Goal: Contribute content: Contribute content

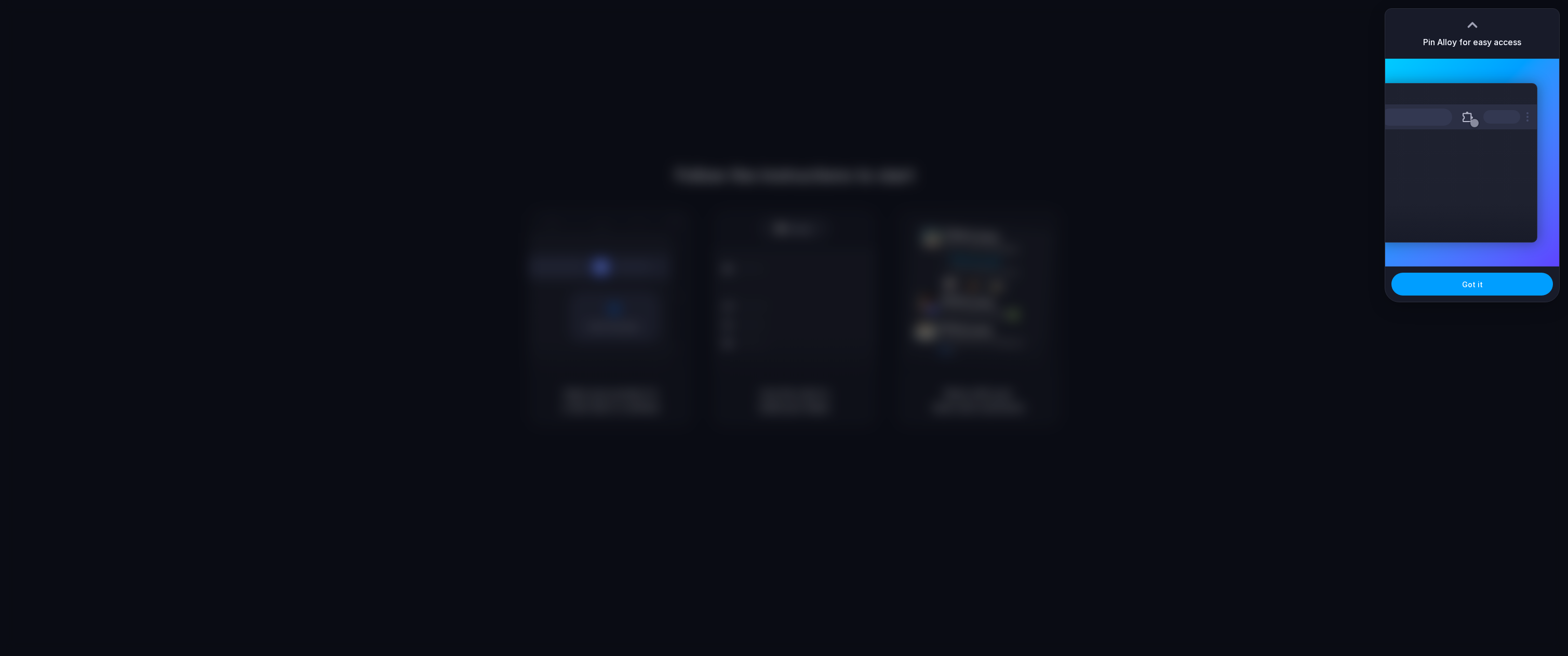
click at [1471, 283] on span "Got it" at bounding box center [1472, 284] width 21 height 11
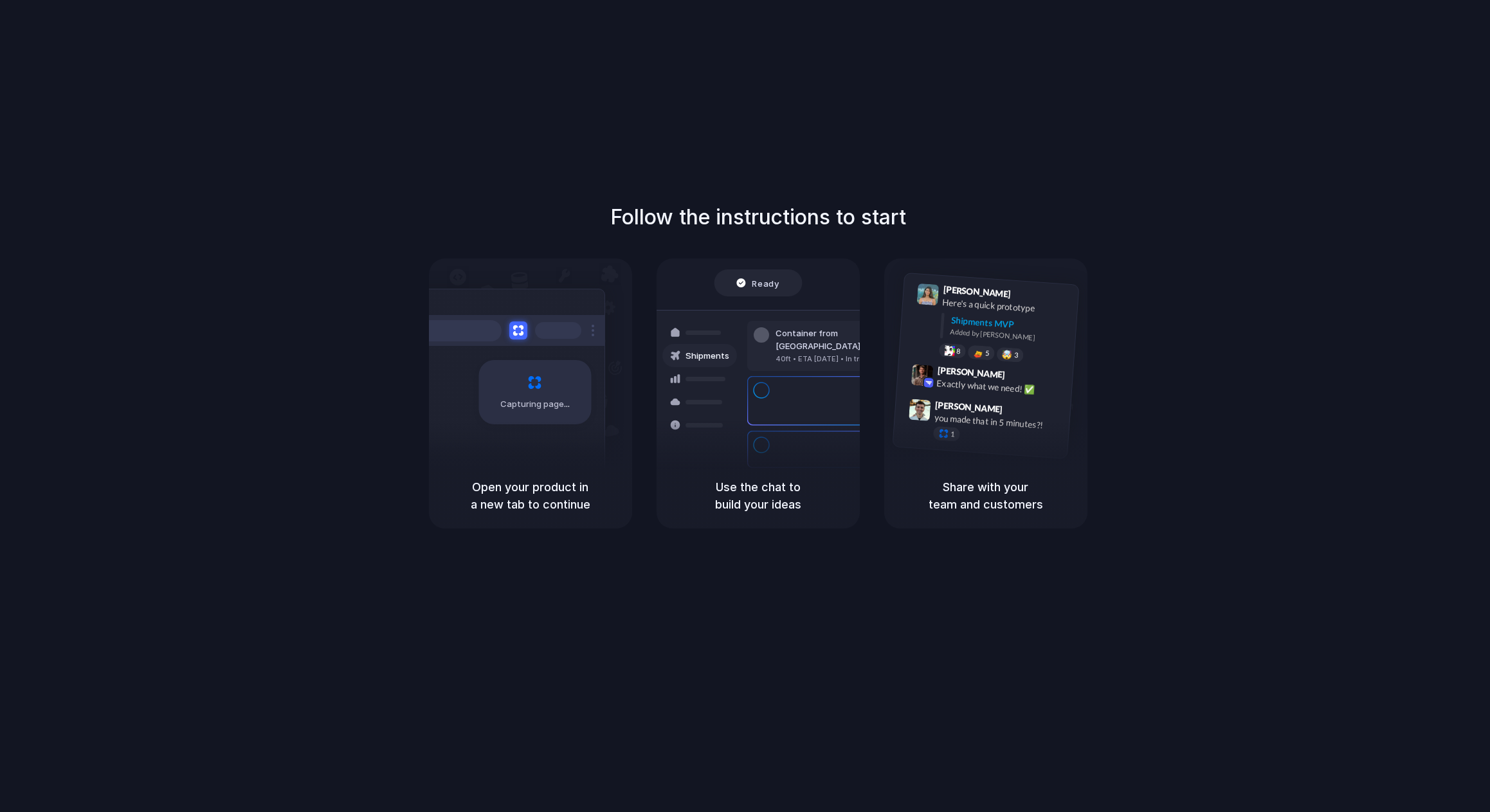
click at [763, 282] on span "Ready" at bounding box center [765, 282] width 27 height 13
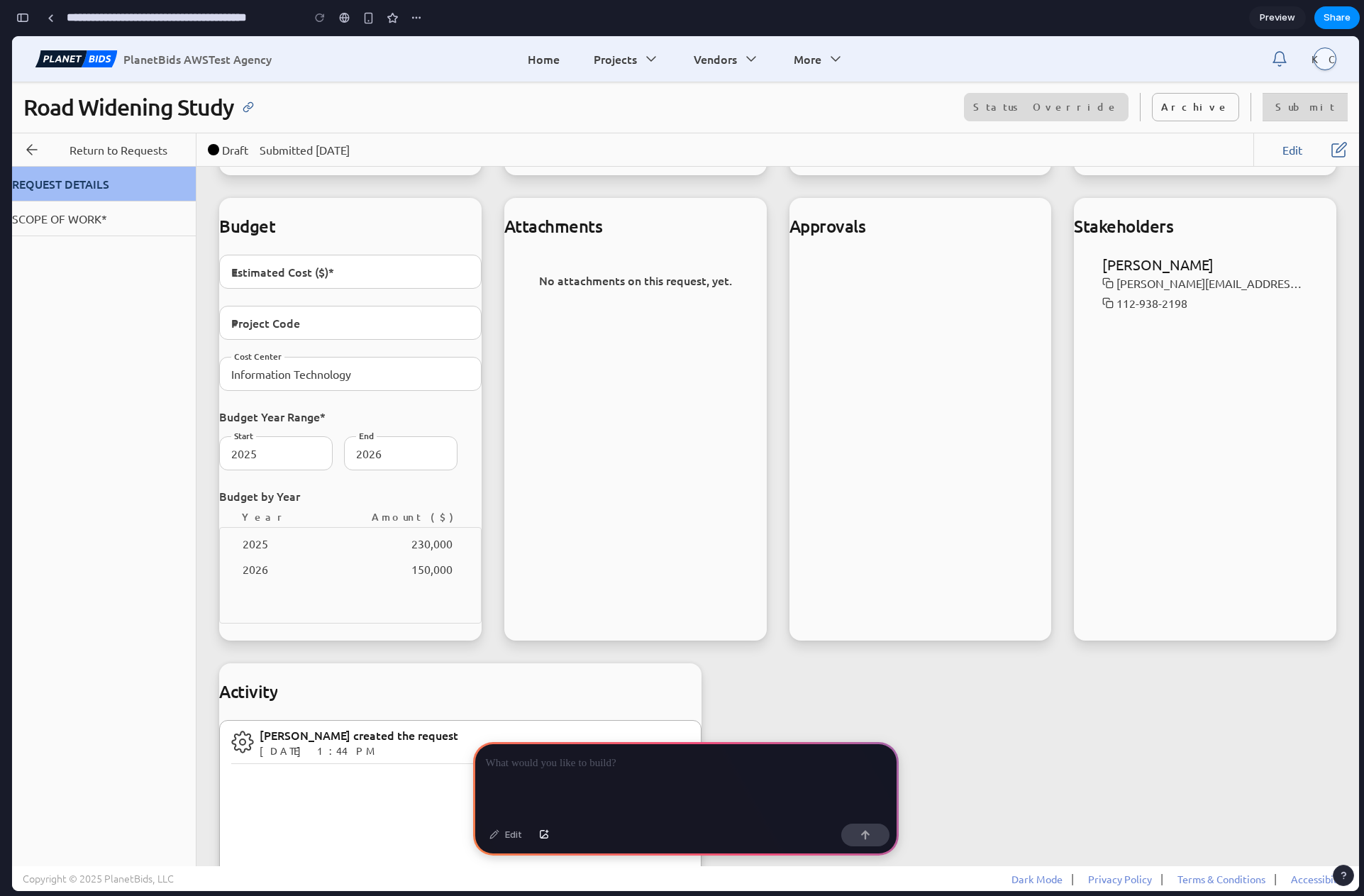
scroll to position [719, 0]
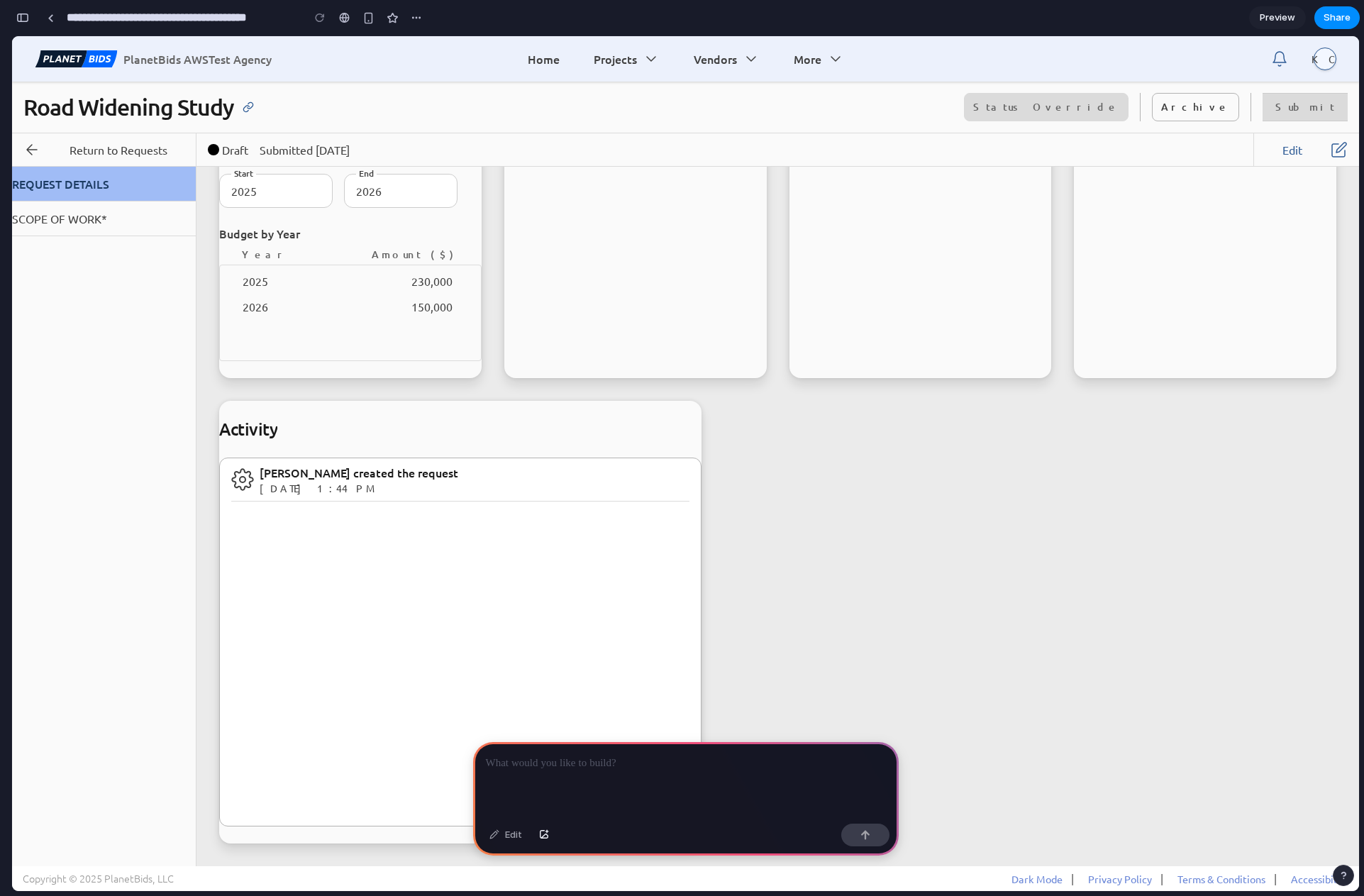
click at [642, 756] on p at bounding box center [685, 763] width 400 height 17
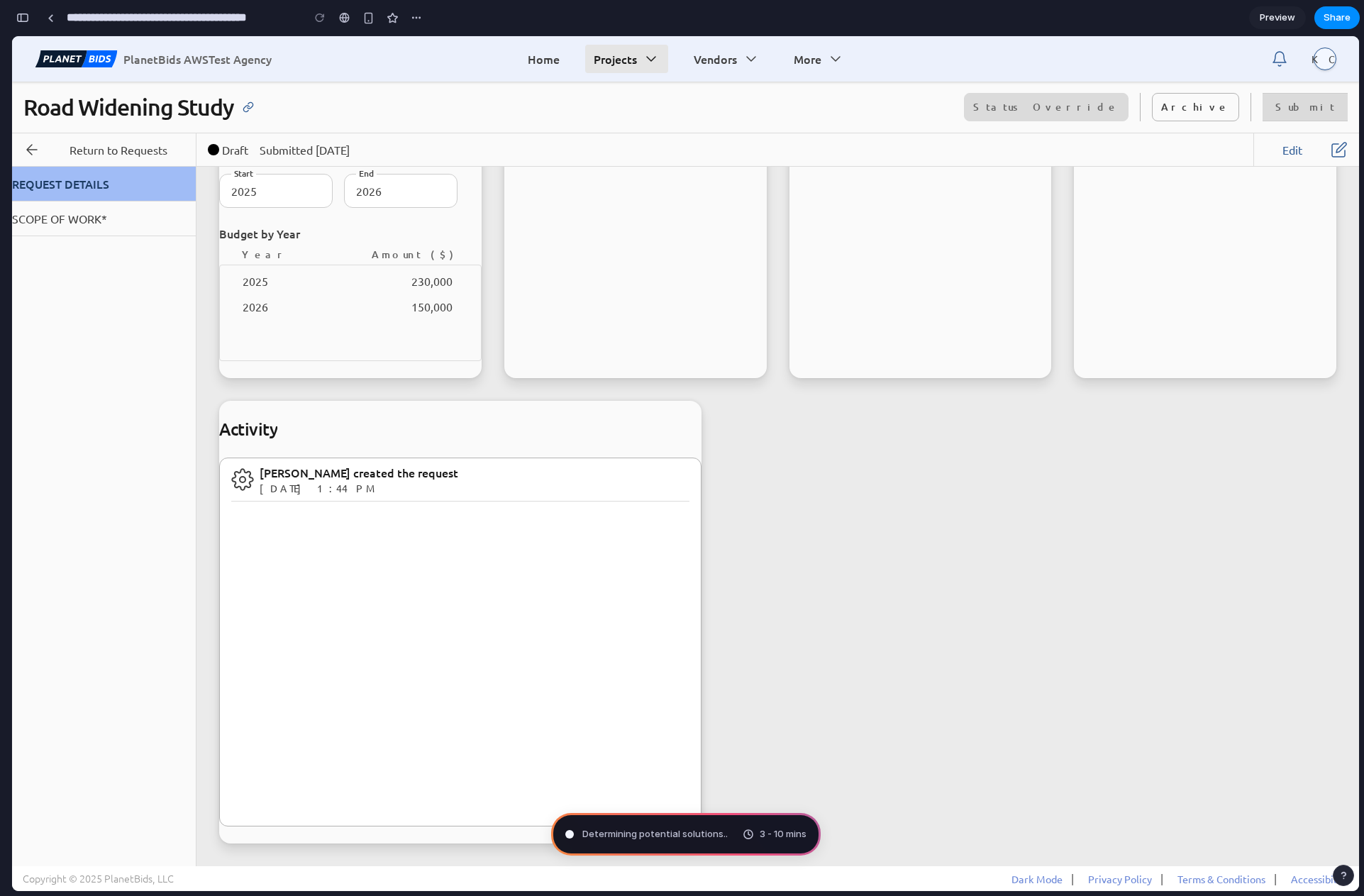
click at [645, 56] on icon "Main navigation" at bounding box center [651, 59] width 17 height 17
click at [737, 58] on button "Vendors" at bounding box center [726, 59] width 83 height 28
click at [831, 56] on icon "Main navigation" at bounding box center [835, 59] width 17 height 17
click at [1194, 111] on button "Archive" at bounding box center [1195, 107] width 87 height 28
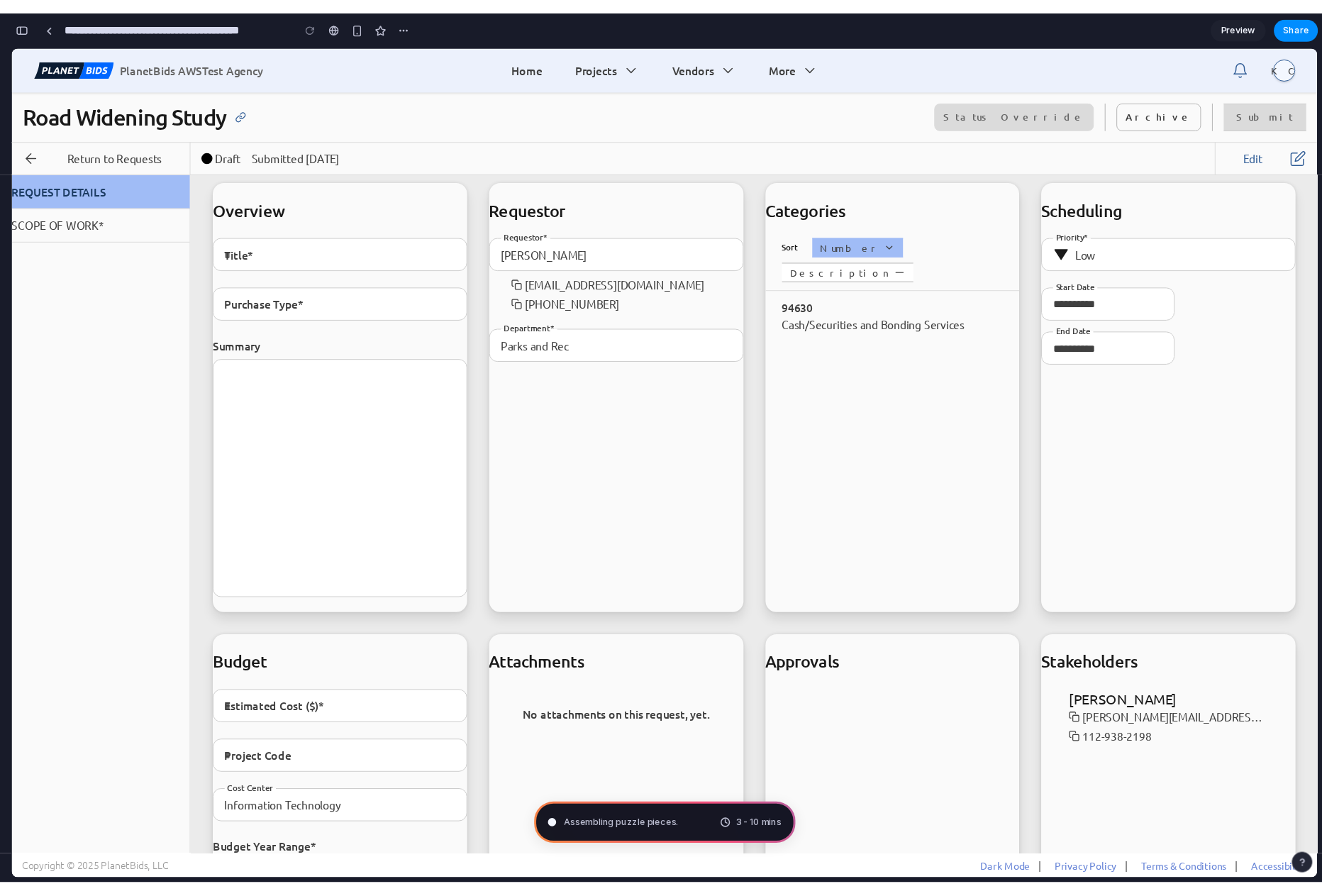
scroll to position [10, 0]
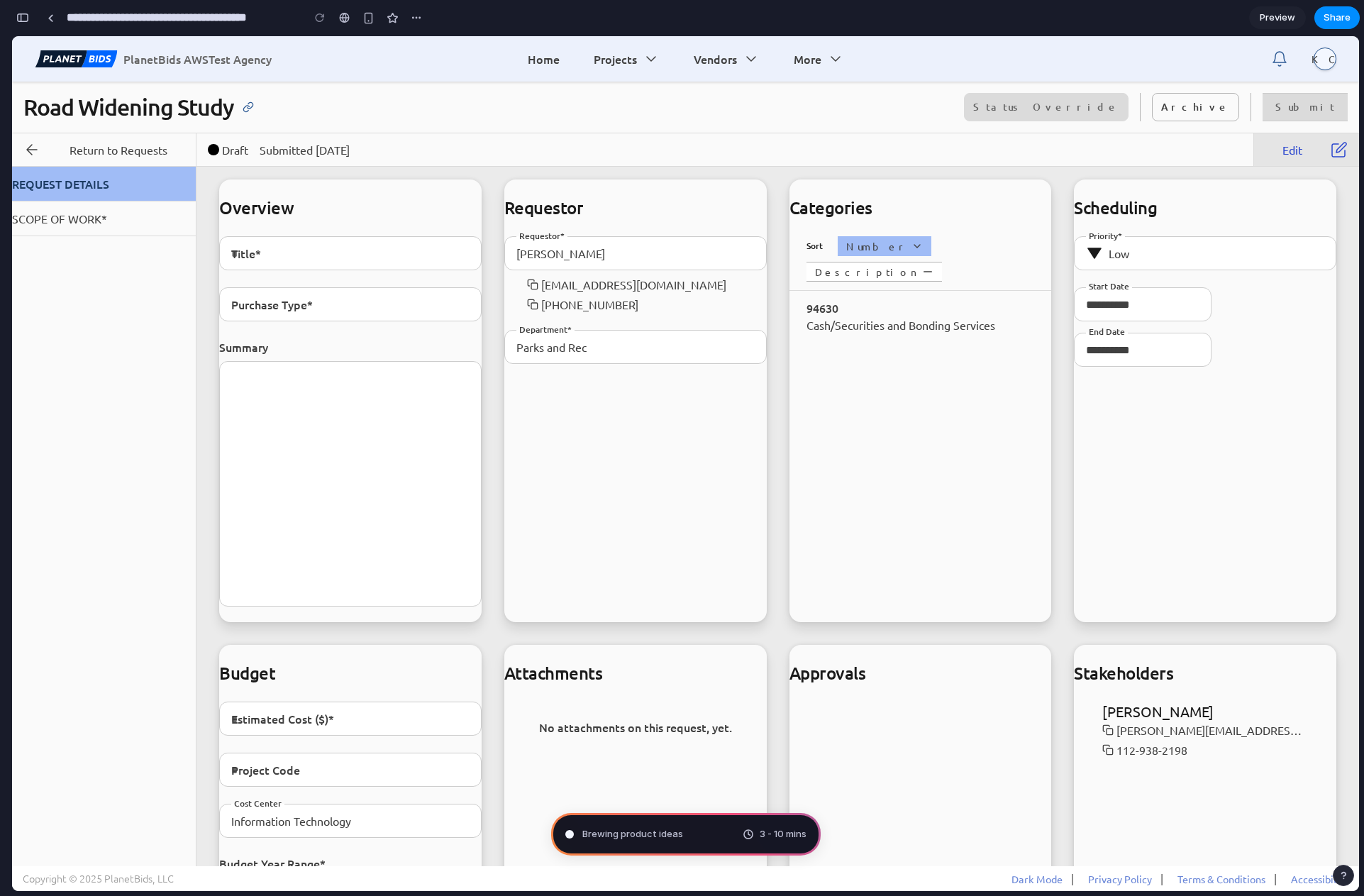
click at [1302, 148] on span "Edit" at bounding box center [1292, 150] width 54 height 17
click at [123, 144] on span "Return to Requests" at bounding box center [118, 150] width 133 height 17
click at [57, 183] on button "REQUEST DETAILS" at bounding box center [104, 185] width 184 height 35
click at [74, 220] on button "SCOPE OF WORK *" at bounding box center [104, 219] width 184 height 35
click at [85, 185] on button "REQUEST DETAILS" at bounding box center [104, 185] width 184 height 35
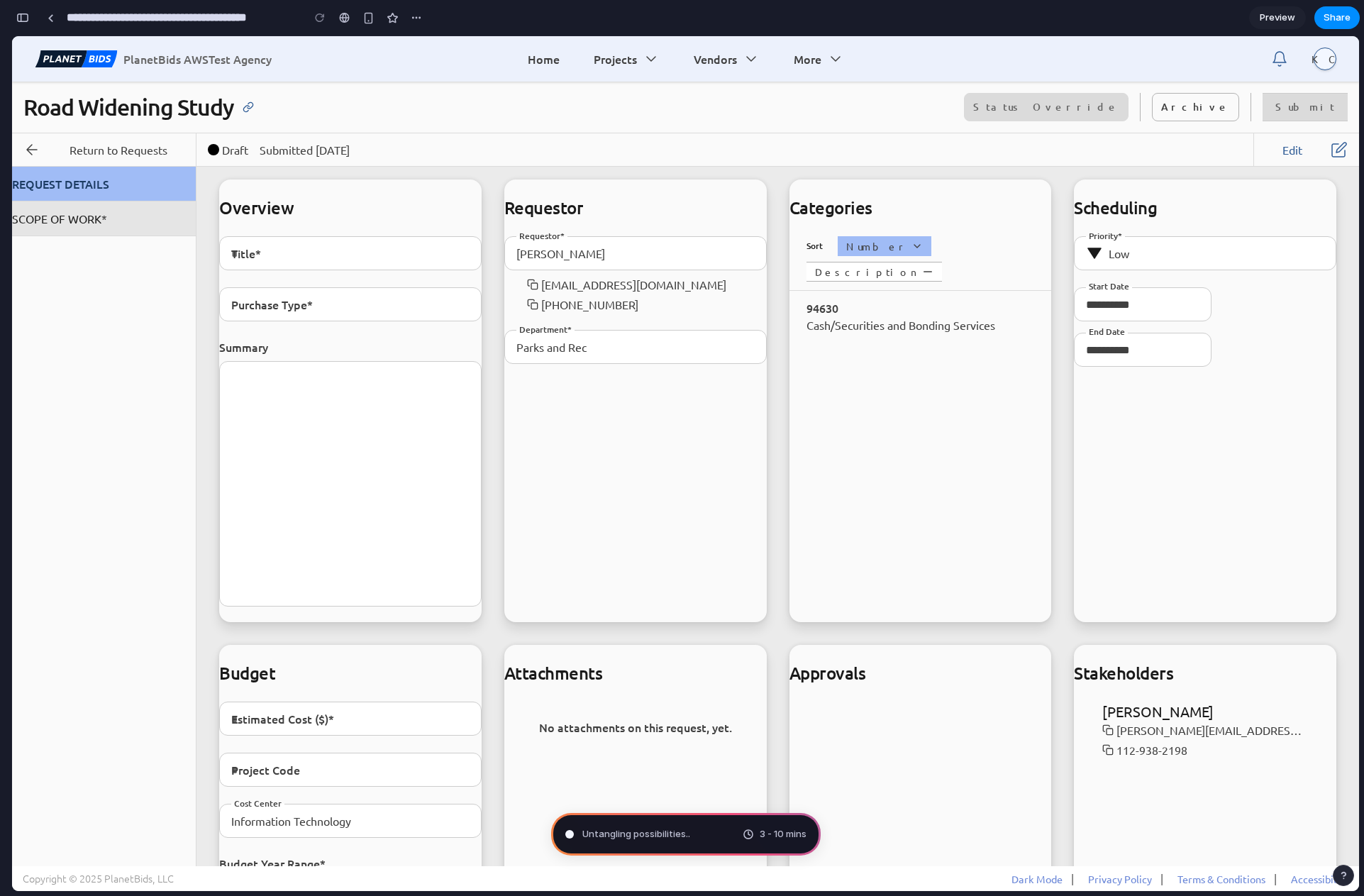
click at [91, 220] on button "SCOPE OF WORK *" at bounding box center [104, 219] width 184 height 35
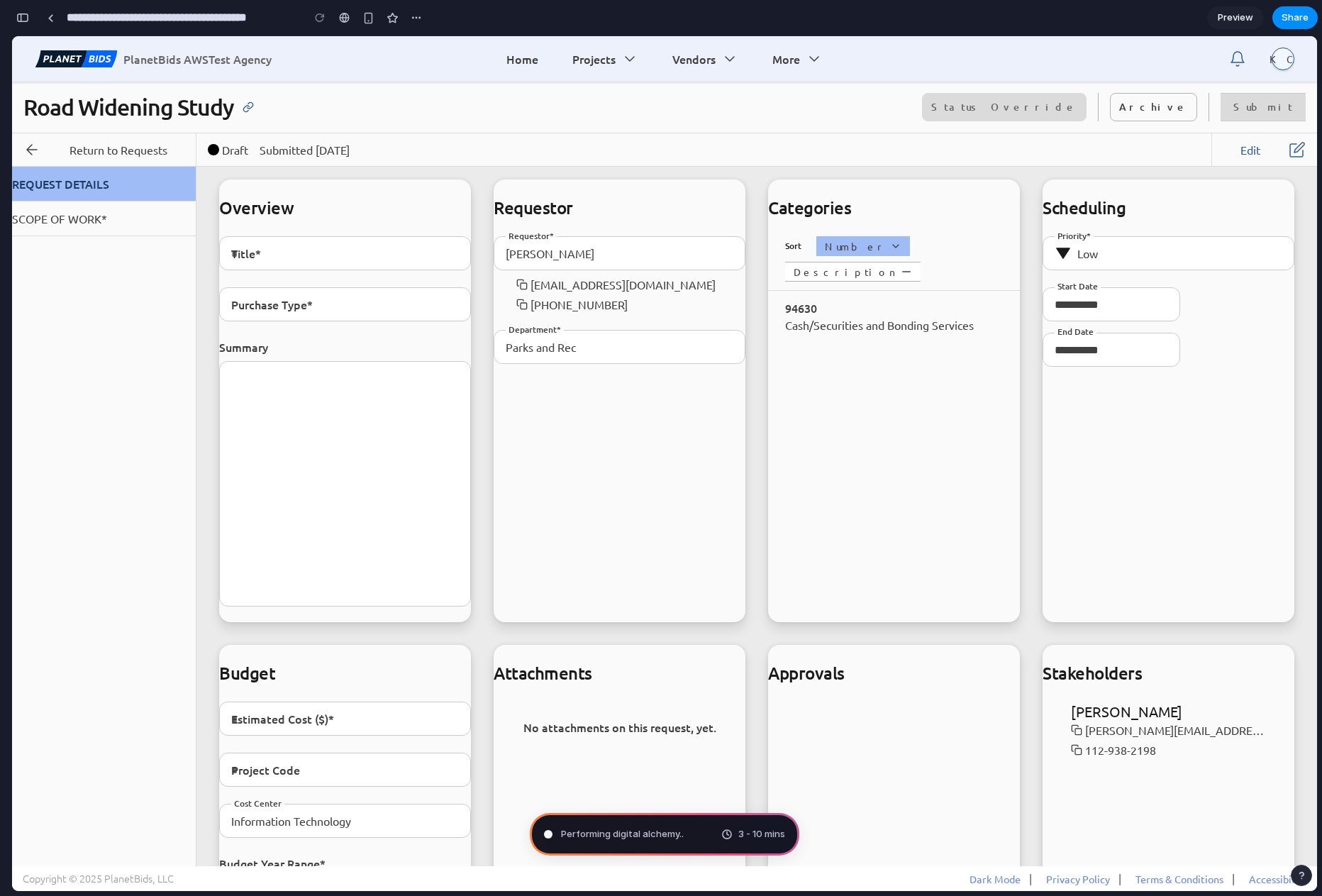
click at [21, 9] on button "button" at bounding box center [22, 17] width 22 height 22
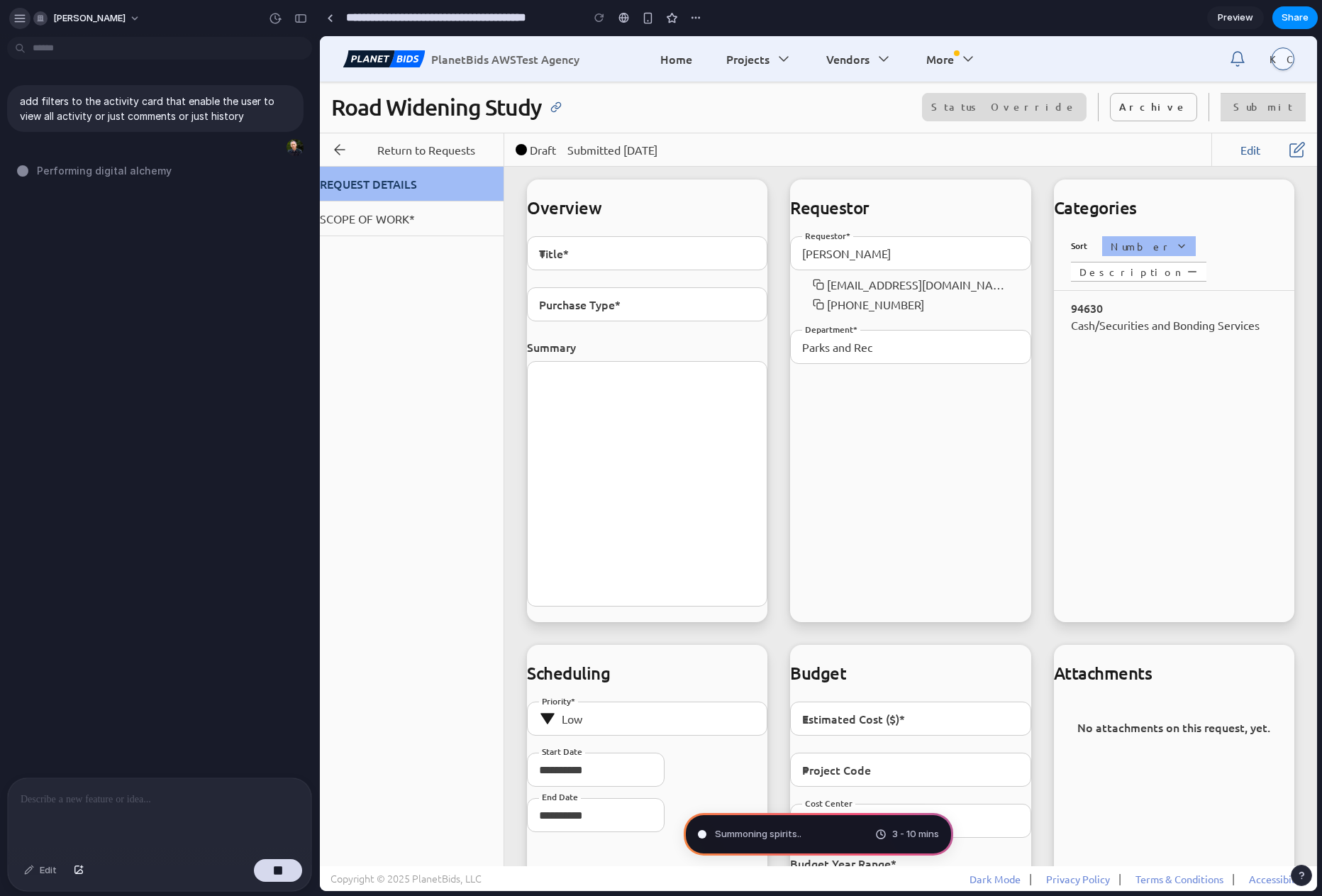
click at [19, 14] on div "button" at bounding box center [19, 18] width 12 height 12
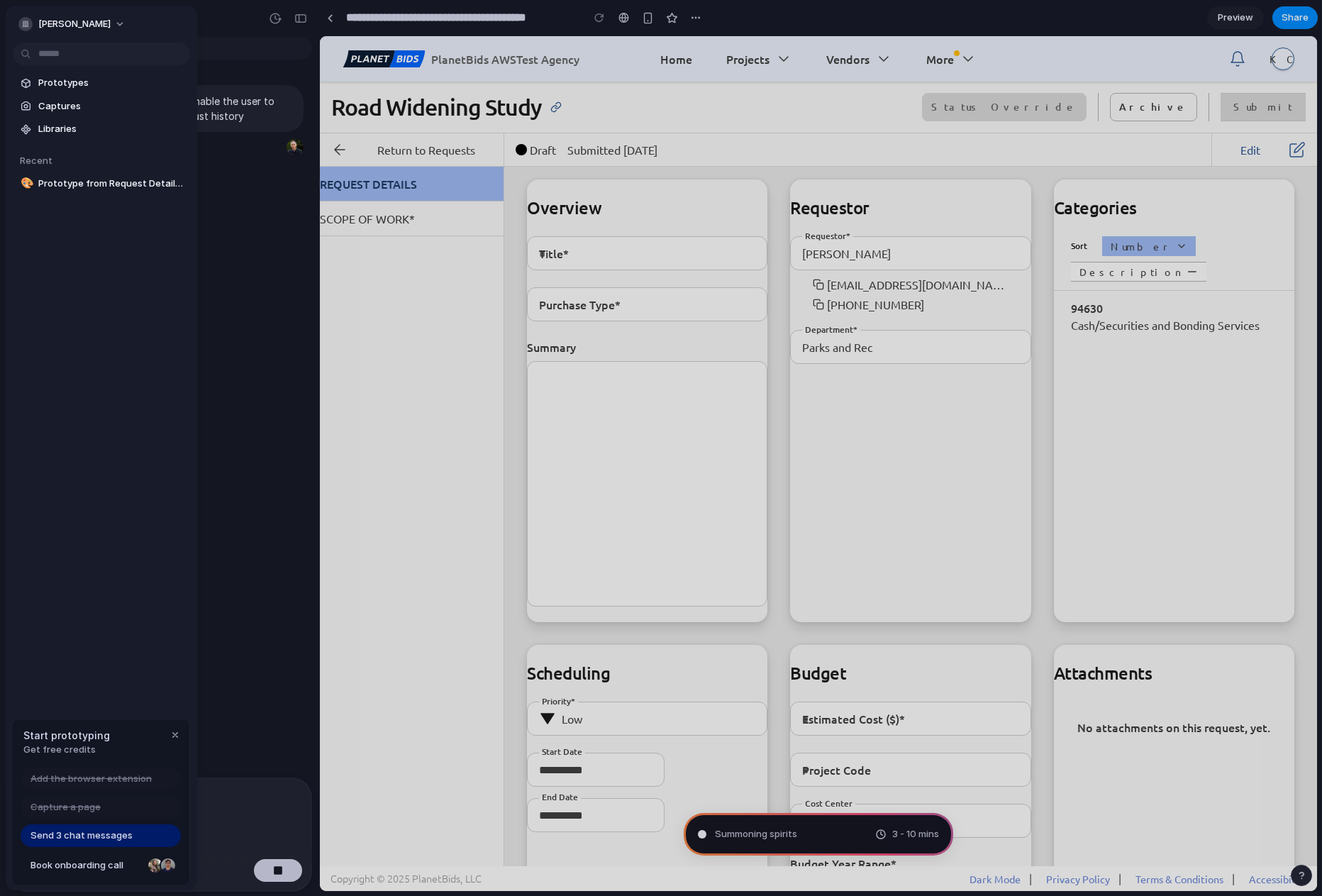
type input "**********"
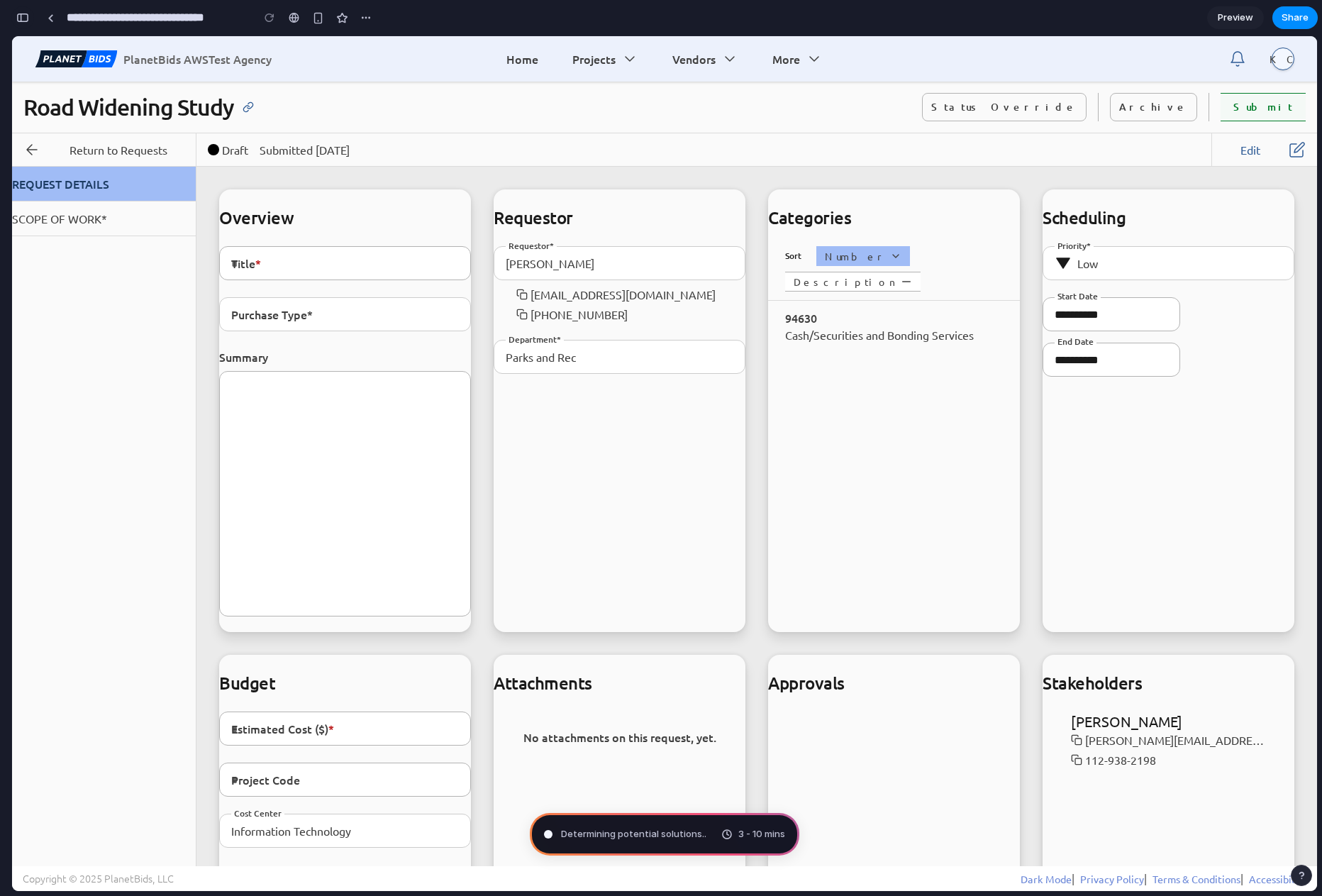
scroll to position [249, 0]
click at [28, 13] on div "button" at bounding box center [22, 17] width 12 height 10
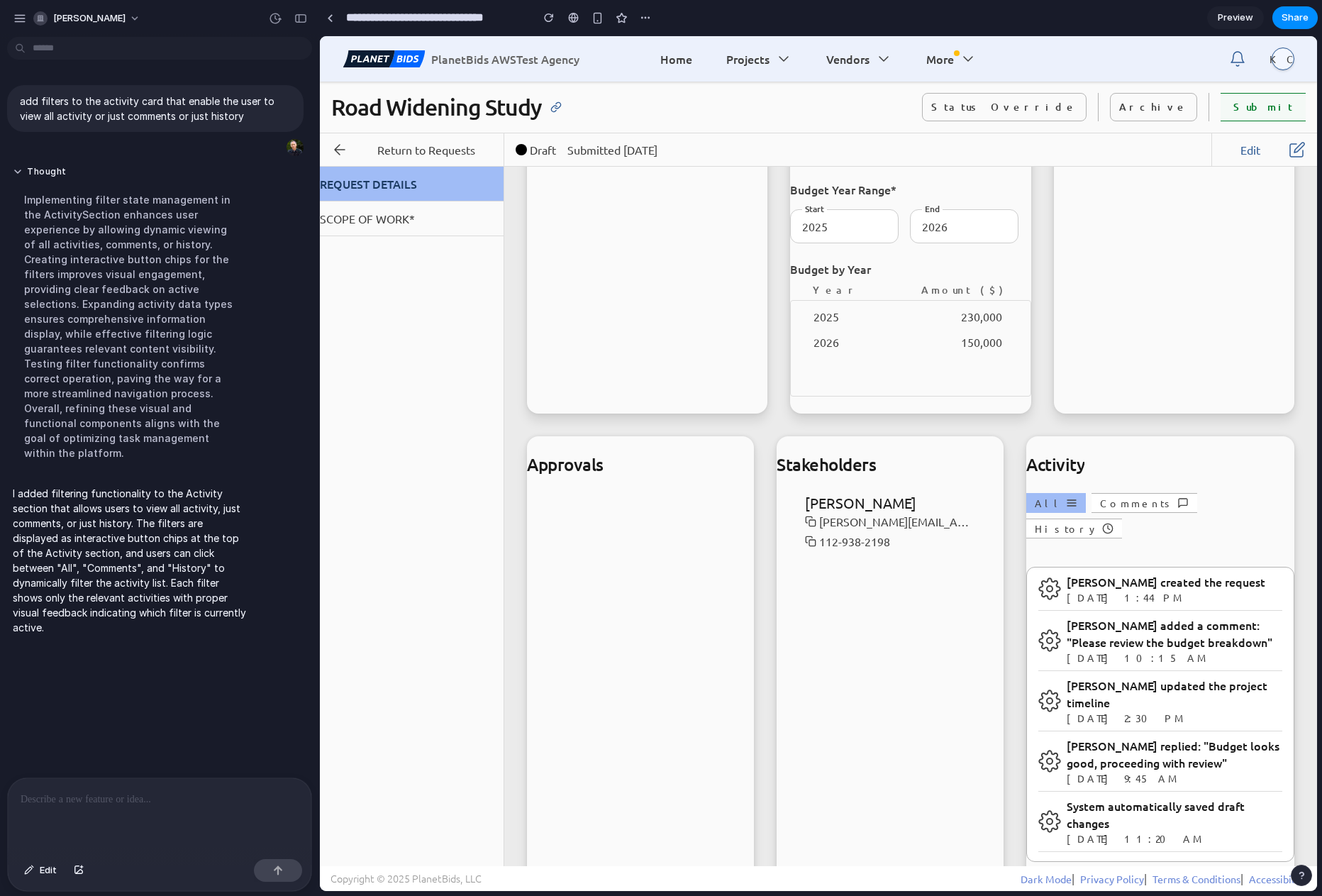
scroll to position [719, 0]
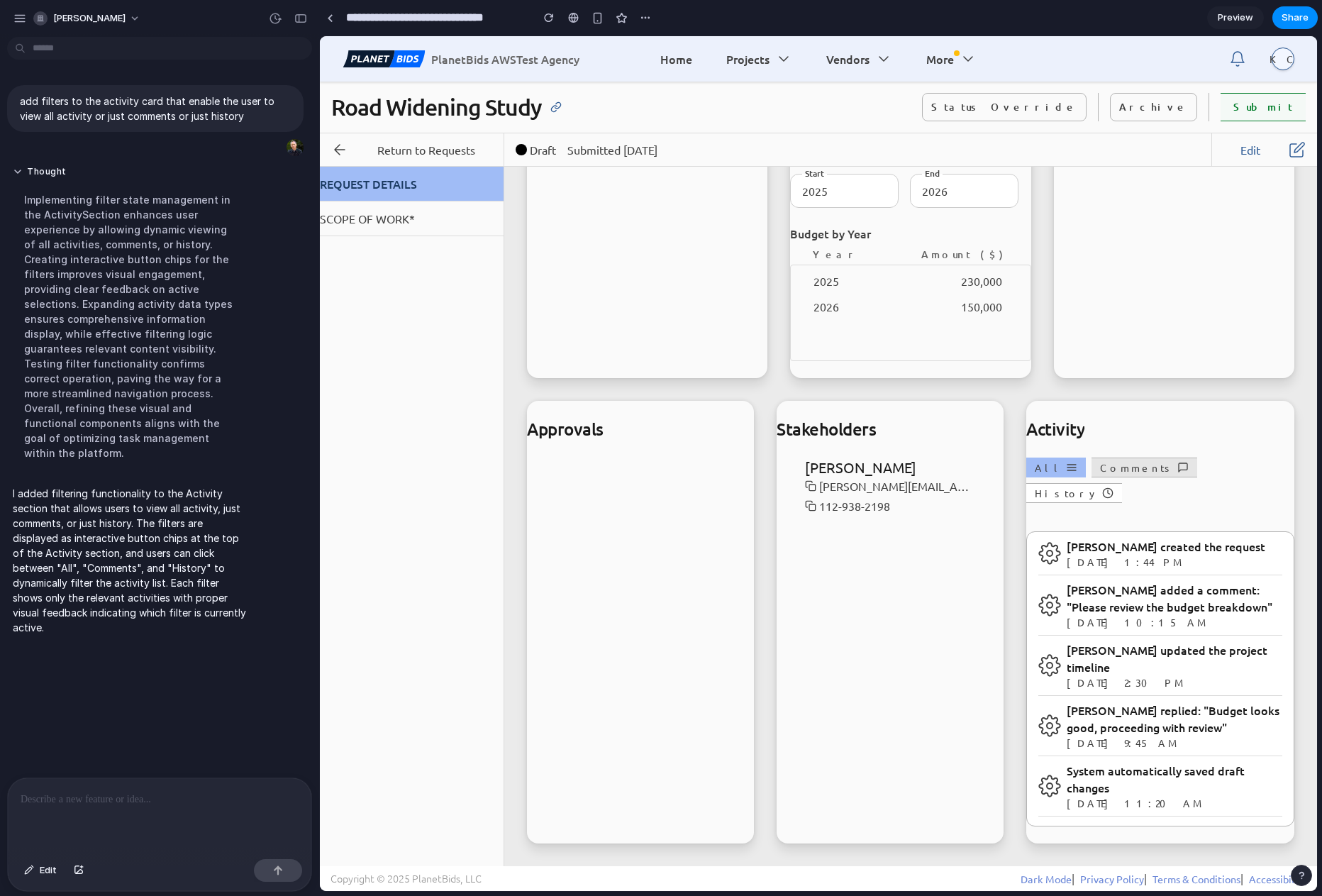
click at [1119, 470] on button "Comments" at bounding box center [1144, 467] width 106 height 20
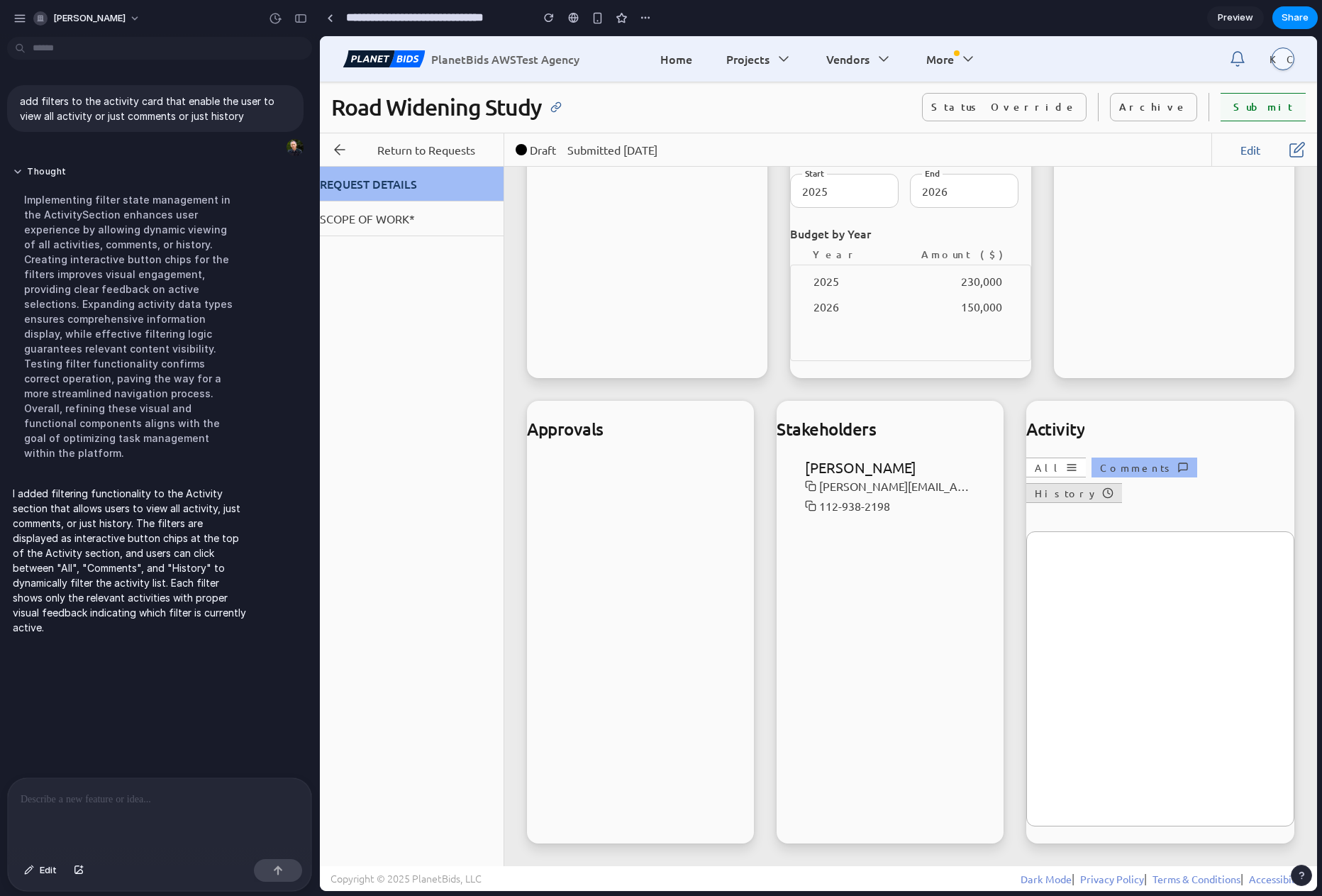
click at [1122, 483] on button "History" at bounding box center [1074, 493] width 96 height 20
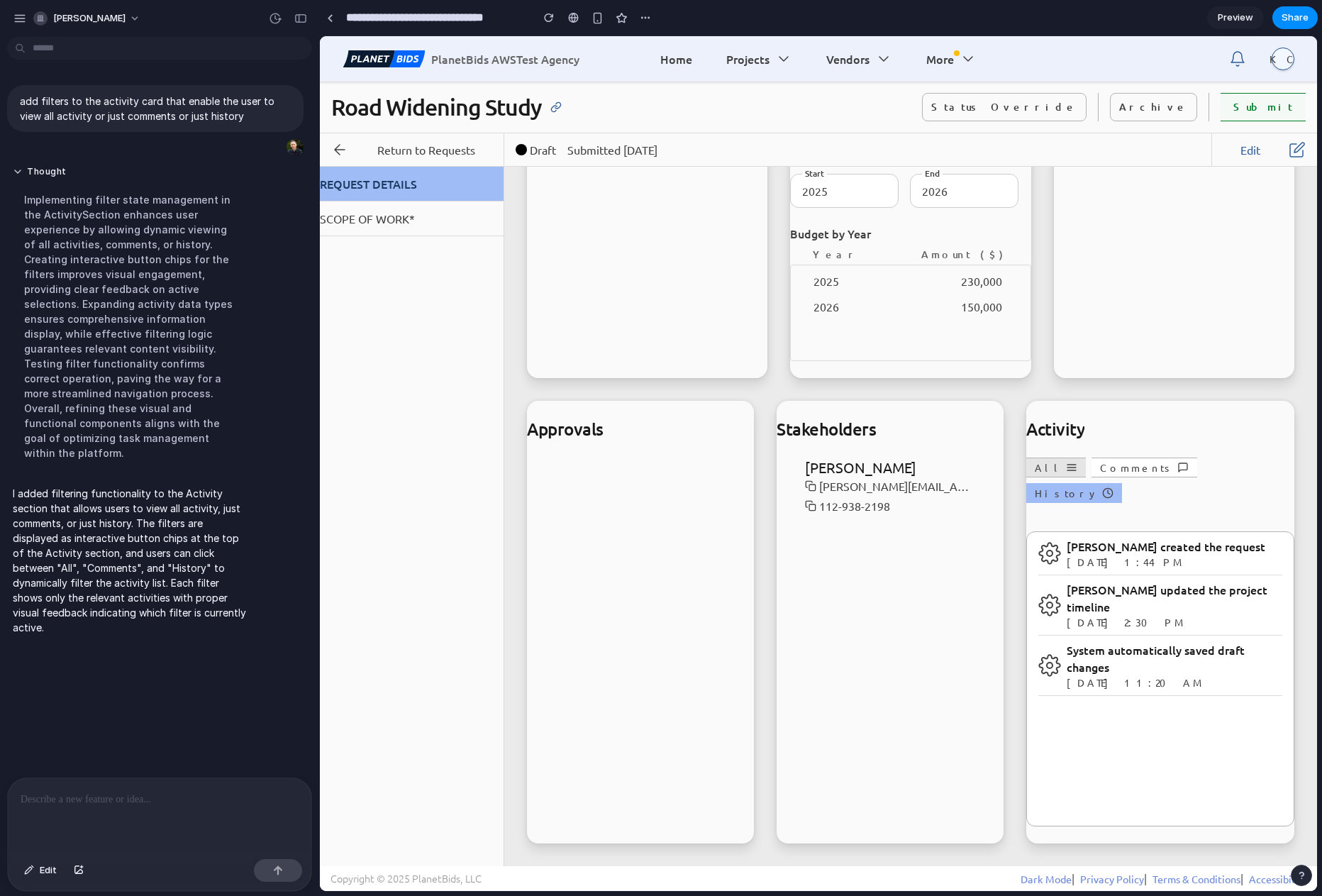
click at [1038, 468] on button "All" at bounding box center [1057, 467] width 60 height 20
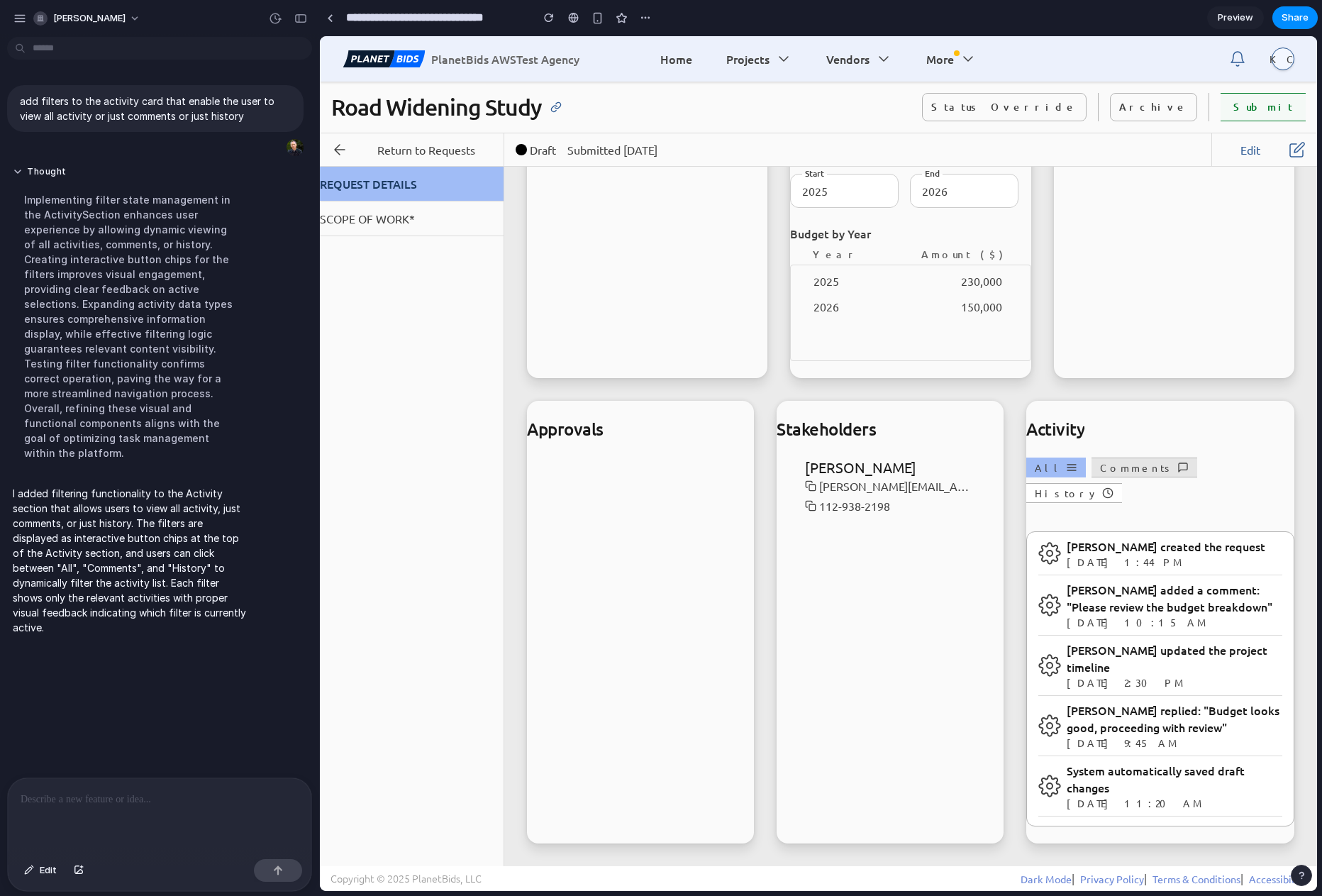
click at [1097, 467] on button "Comments" at bounding box center [1144, 467] width 106 height 20
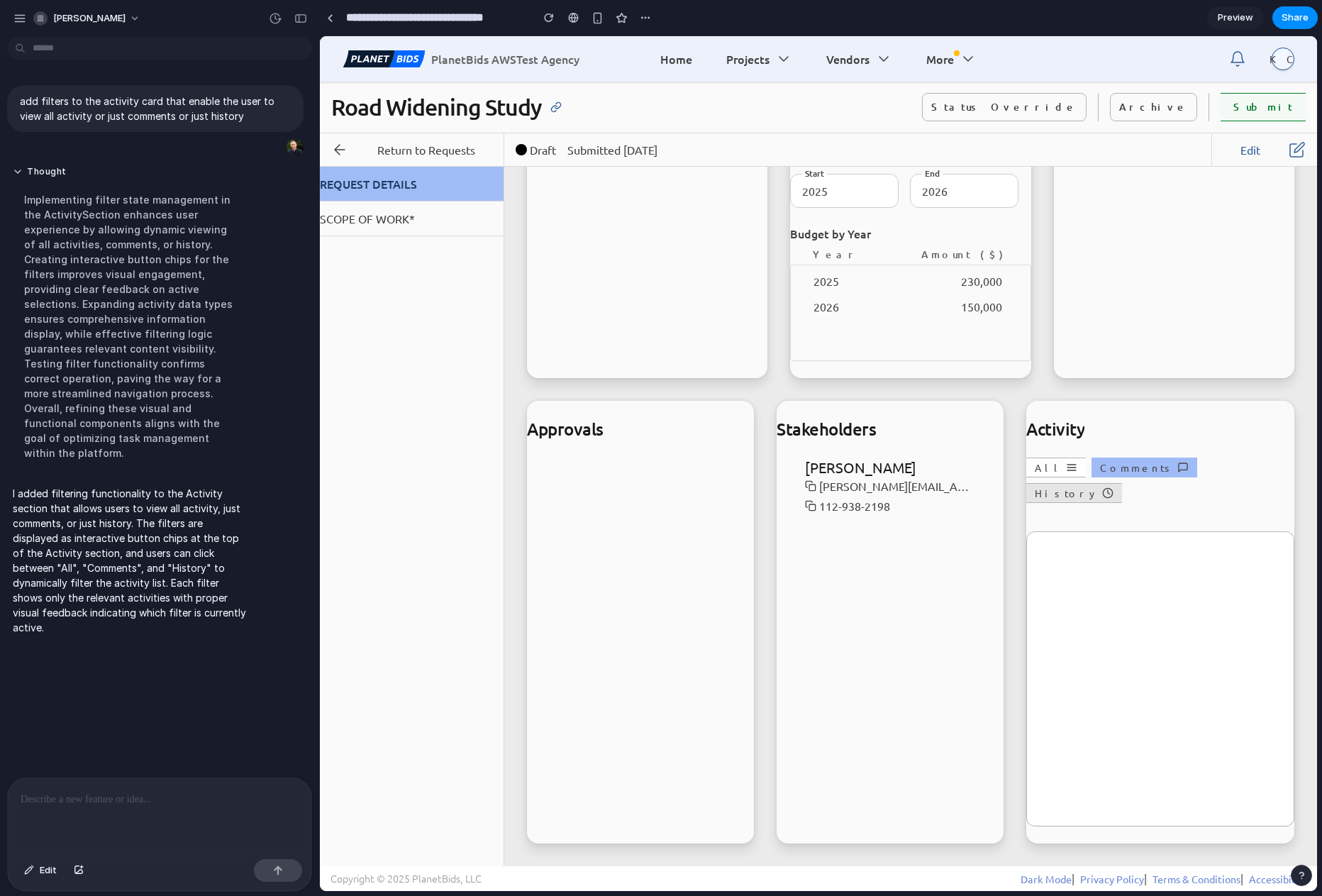
click at [1122, 483] on button "History" at bounding box center [1074, 493] width 96 height 20
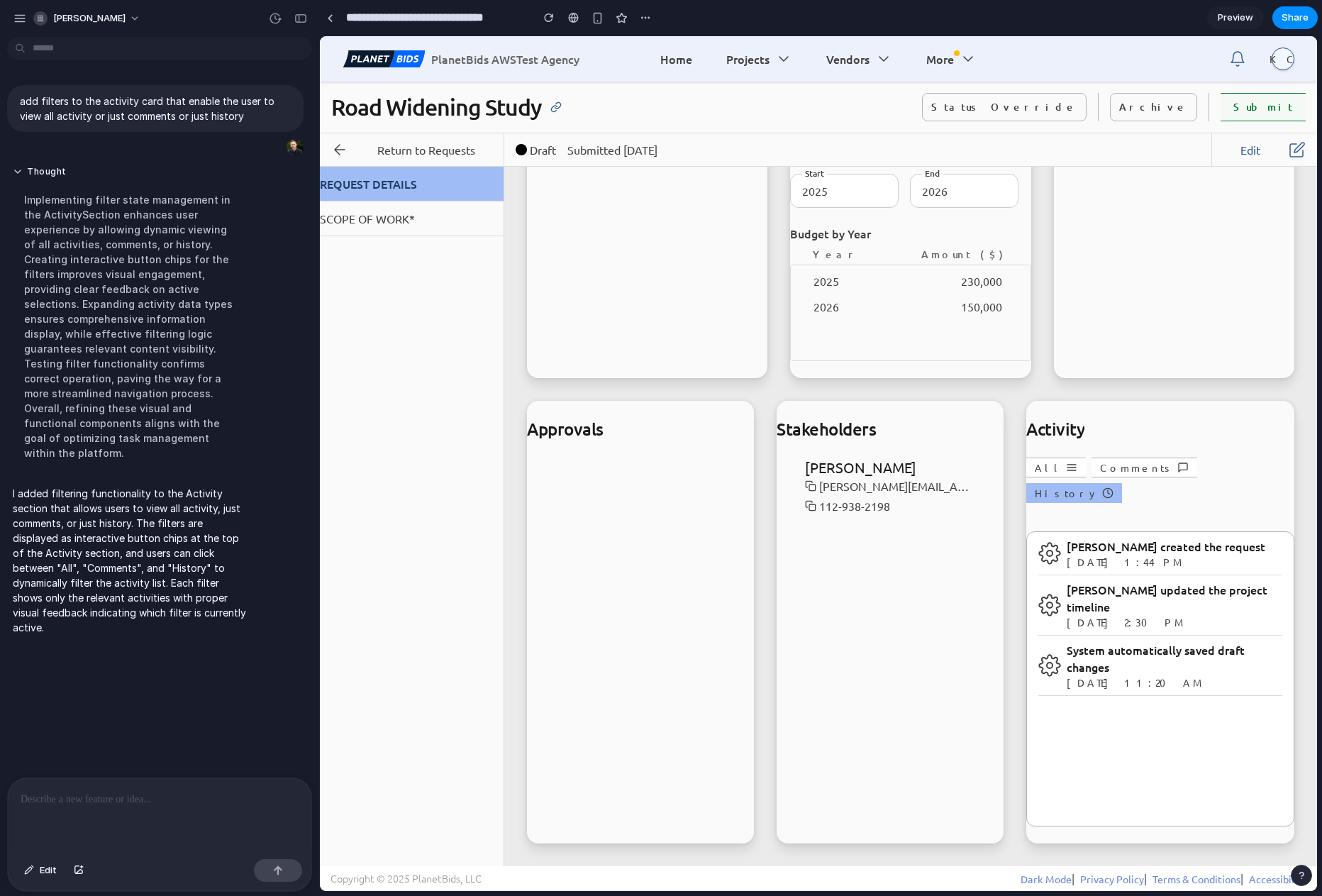
click at [1122, 483] on button "History" at bounding box center [1074, 493] width 96 height 20
click at [1104, 465] on button "Comments" at bounding box center [1144, 467] width 106 height 20
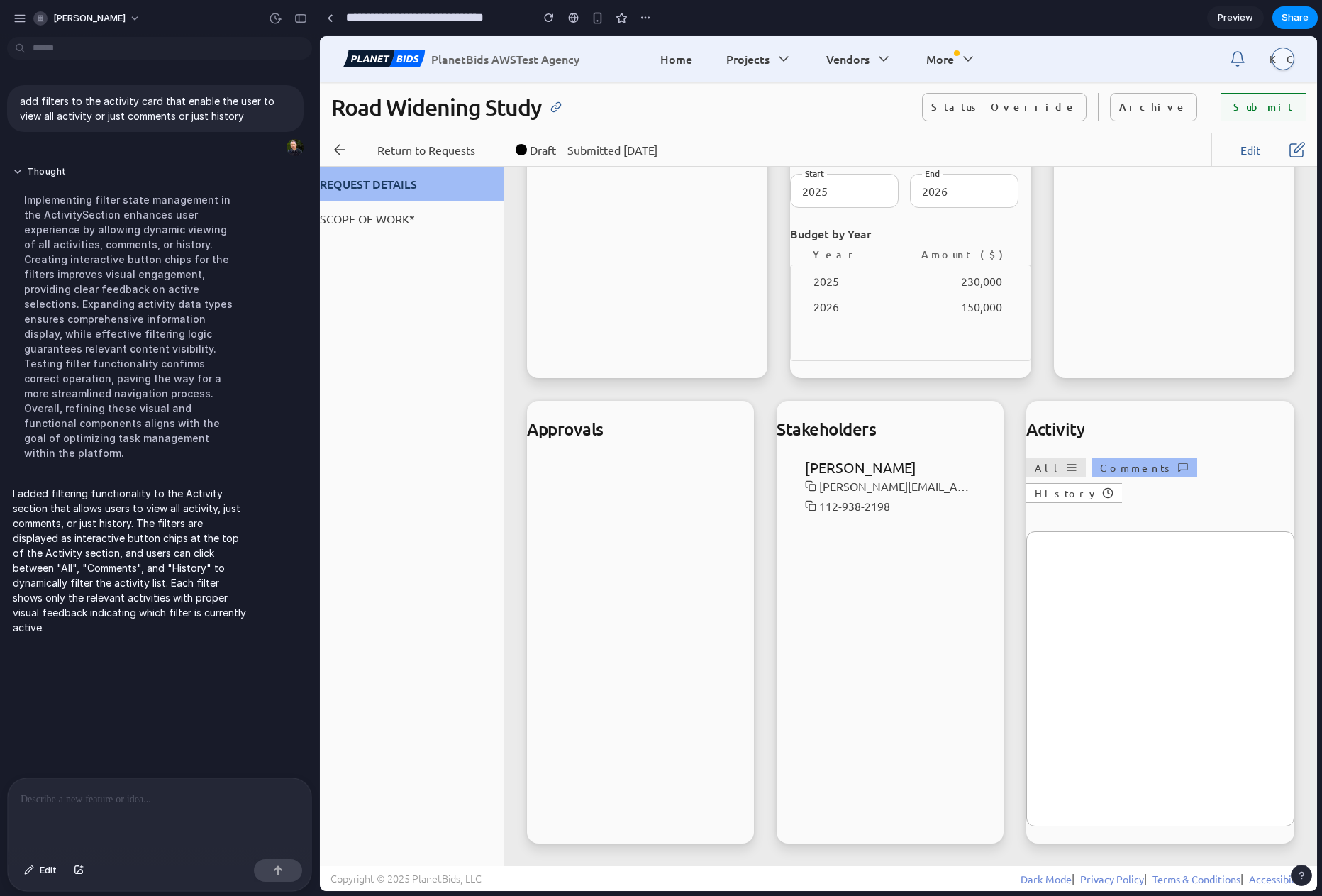
click at [1066, 465] on icon "button" at bounding box center [1072, 467] width 12 height 12
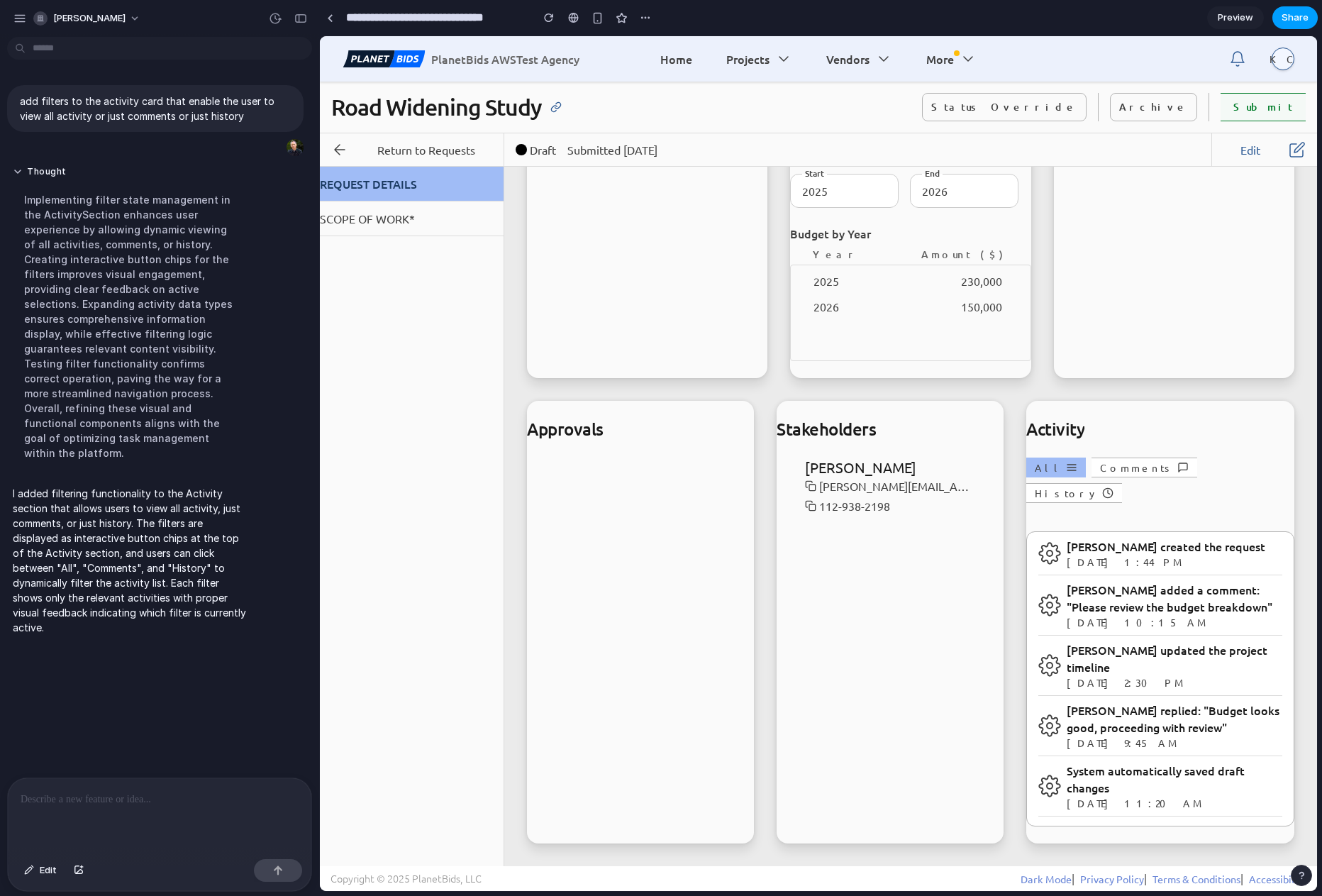
click at [1308, 17] on button "Share" at bounding box center [1295, 17] width 46 height 22
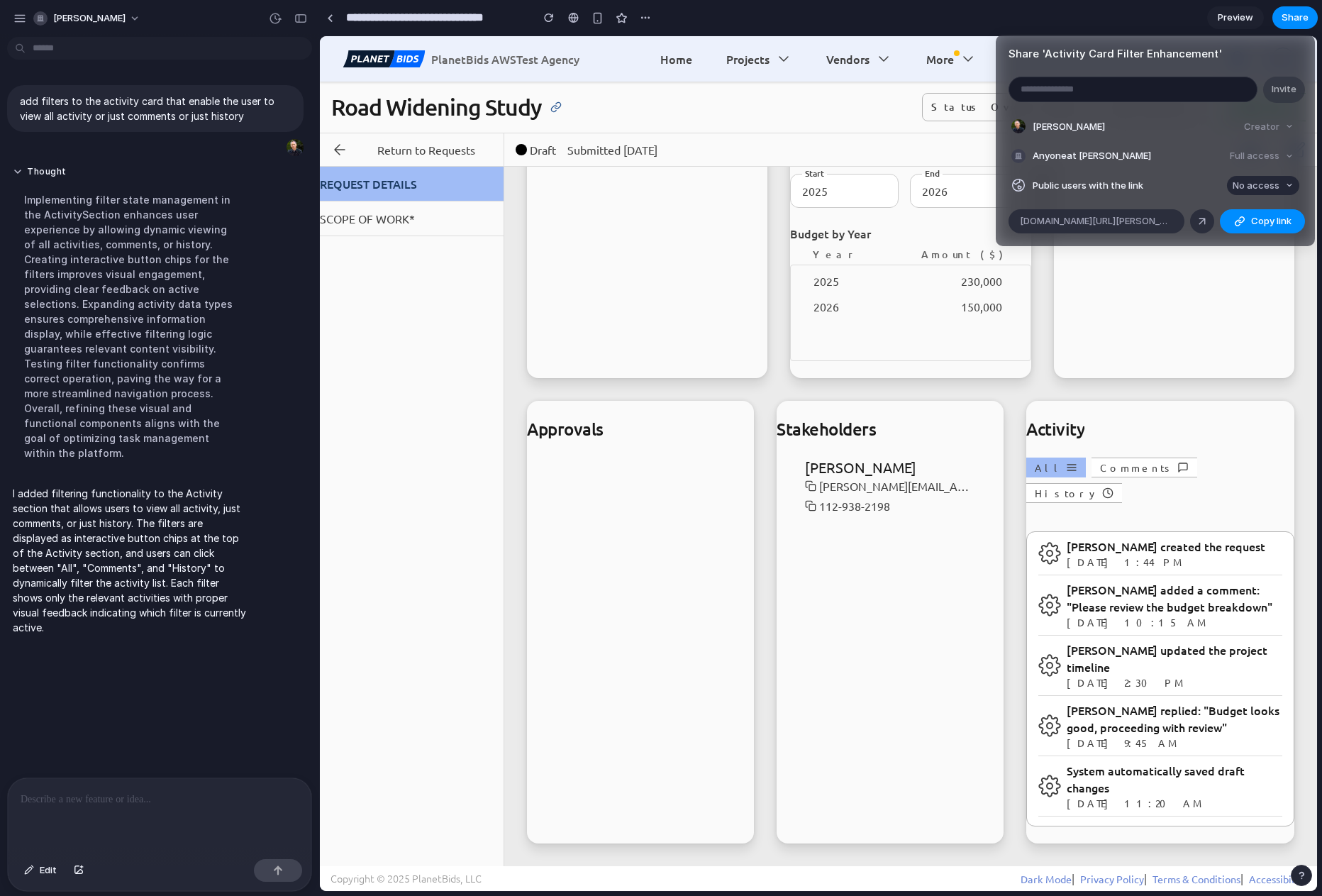
click at [1265, 183] on span "No access" at bounding box center [1256, 185] width 47 height 14
click at [1252, 237] on span "Full access" at bounding box center [1244, 238] width 50 height 14
click at [1251, 220] on span "Copy link" at bounding box center [1271, 221] width 41 height 14
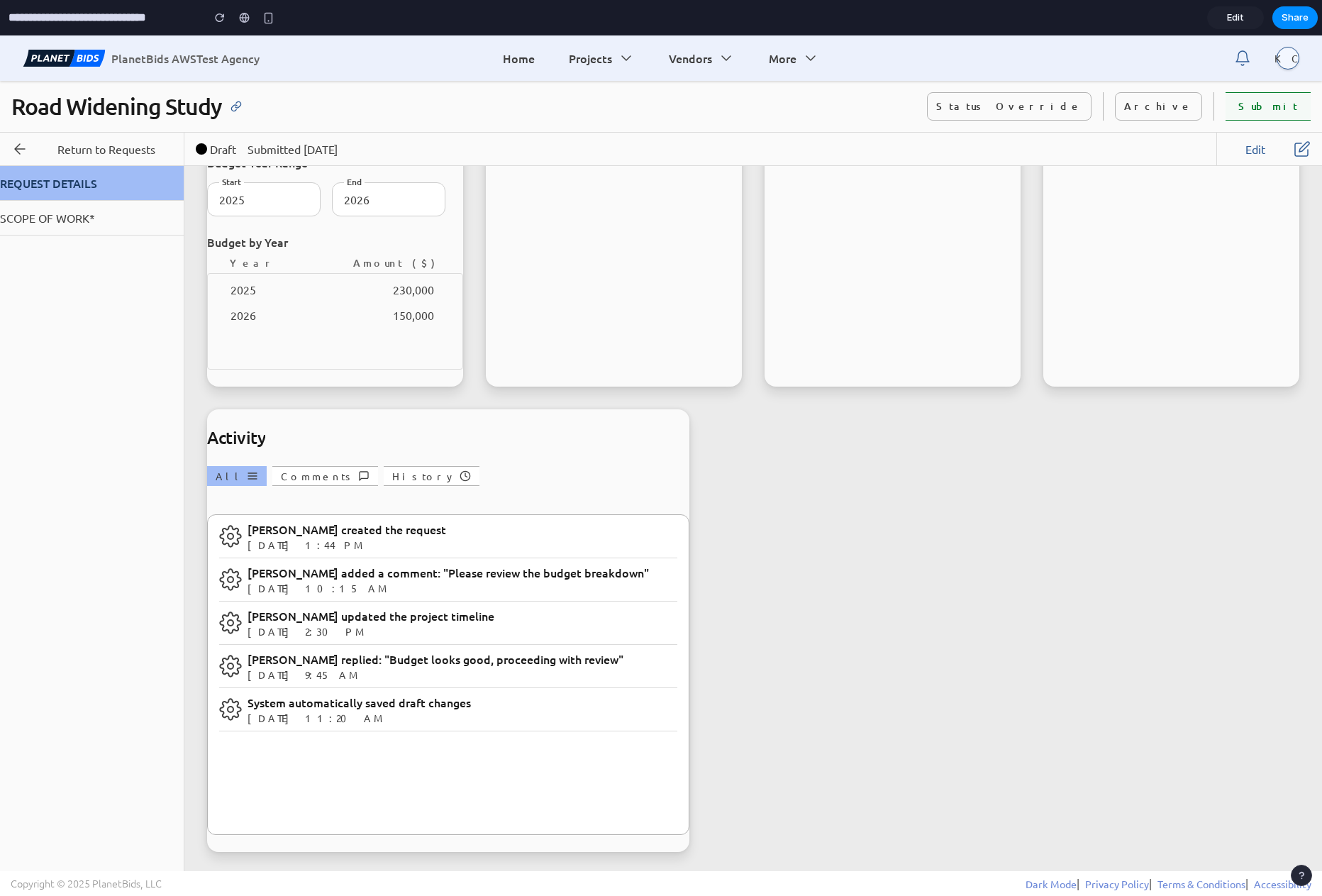
scroll to position [713, 0]
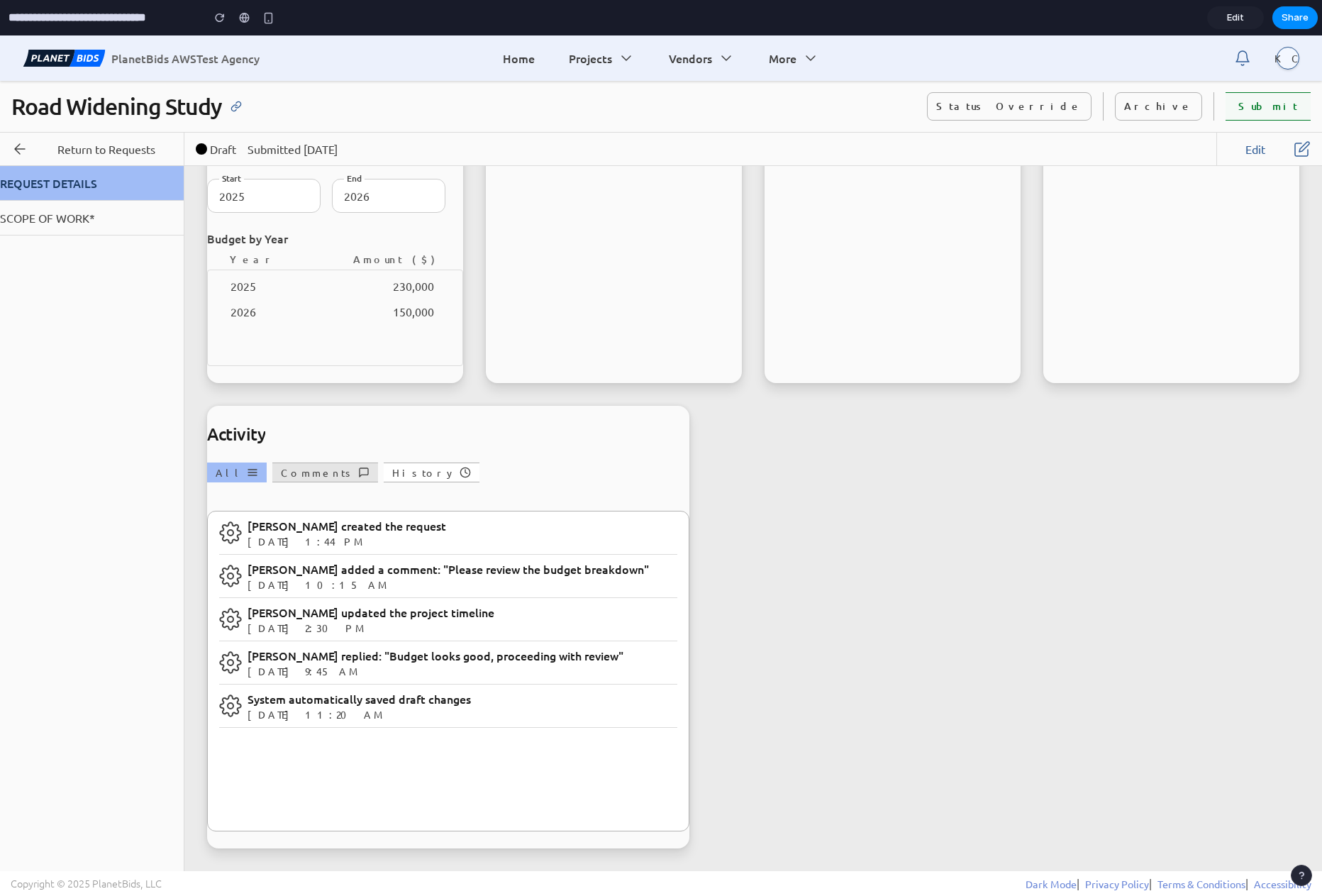
click at [296, 476] on button "Comments" at bounding box center [325, 472] width 106 height 20
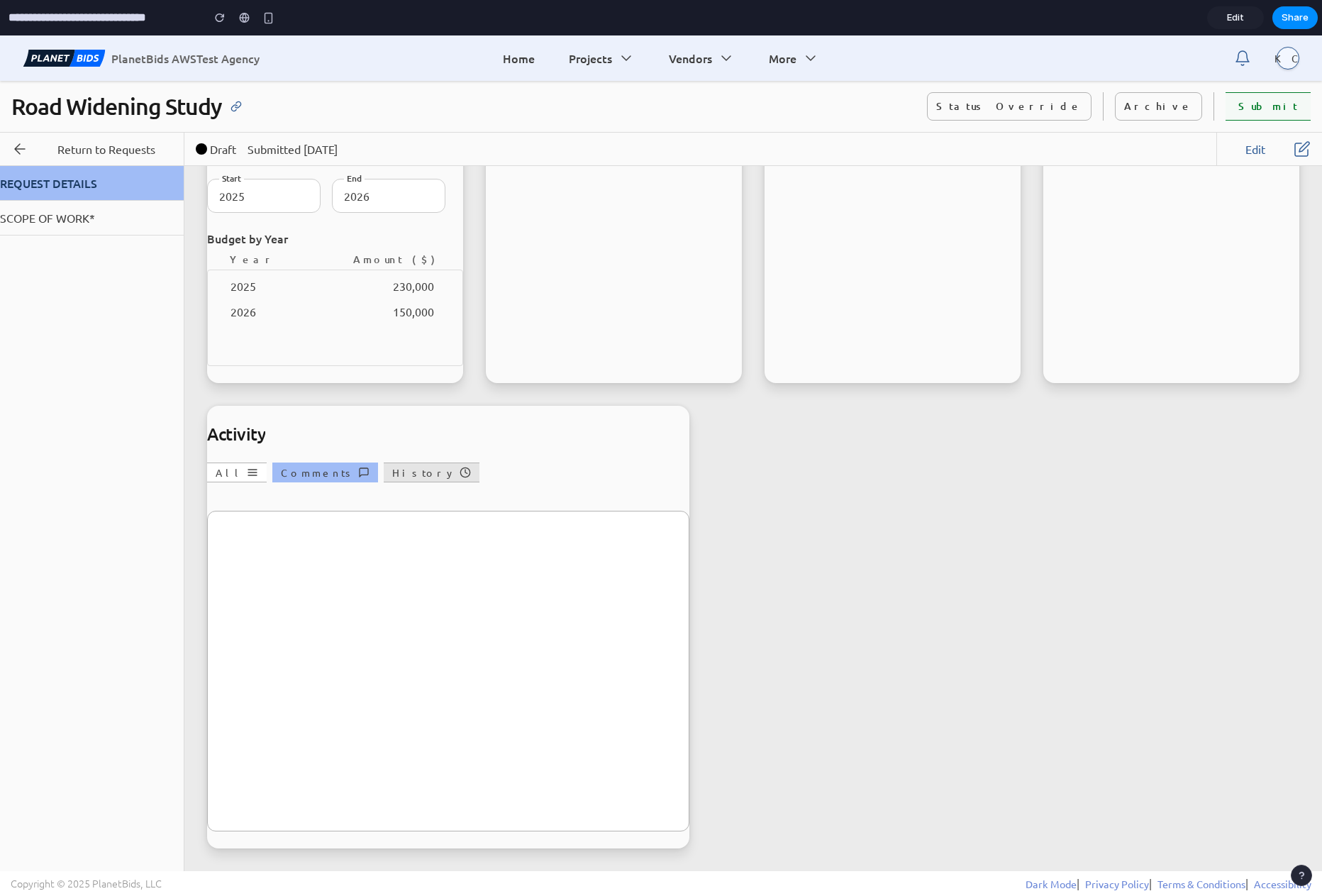
click at [384, 471] on button "History" at bounding box center [432, 472] width 96 height 20
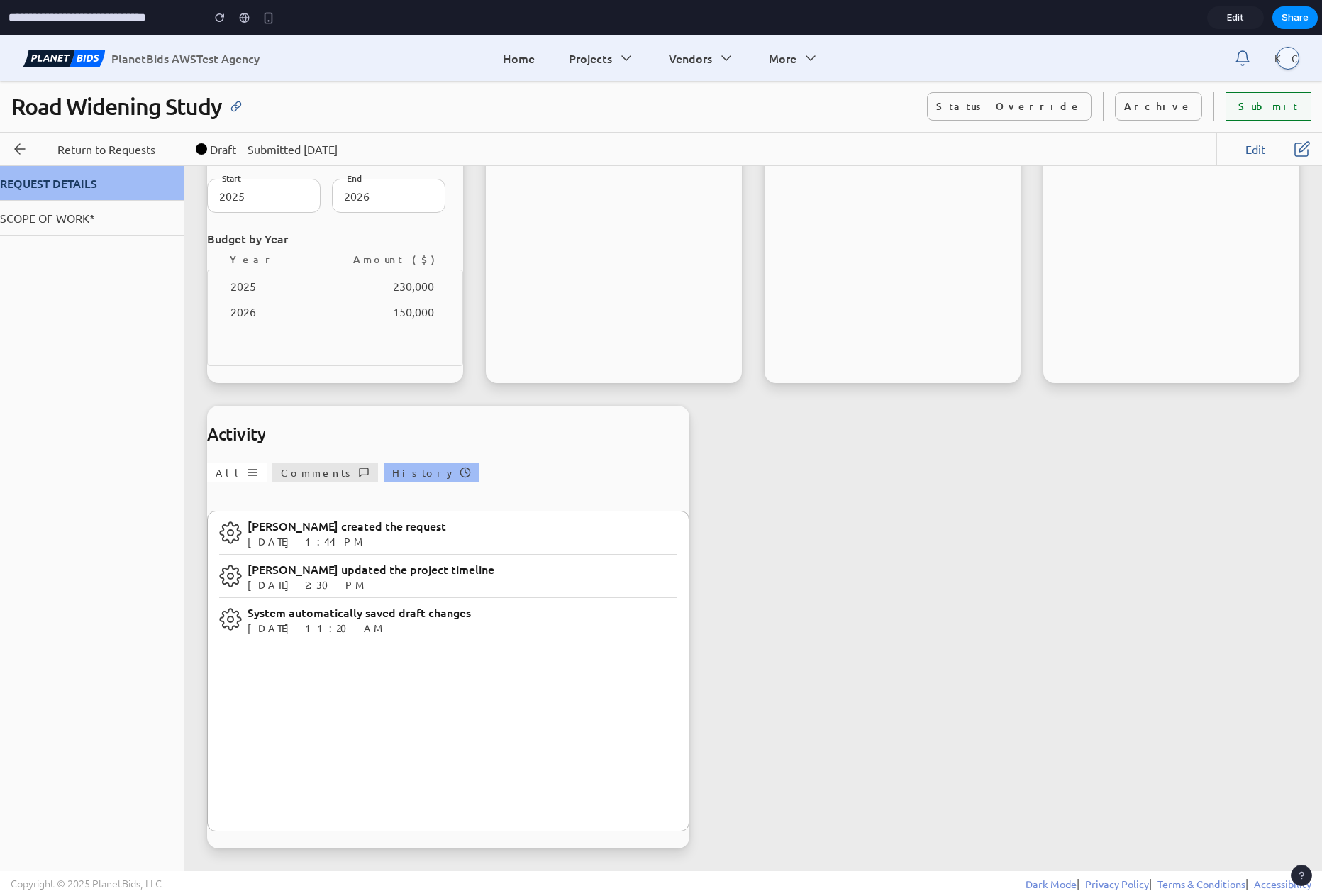
click at [297, 473] on button "Comments" at bounding box center [325, 472] width 106 height 20
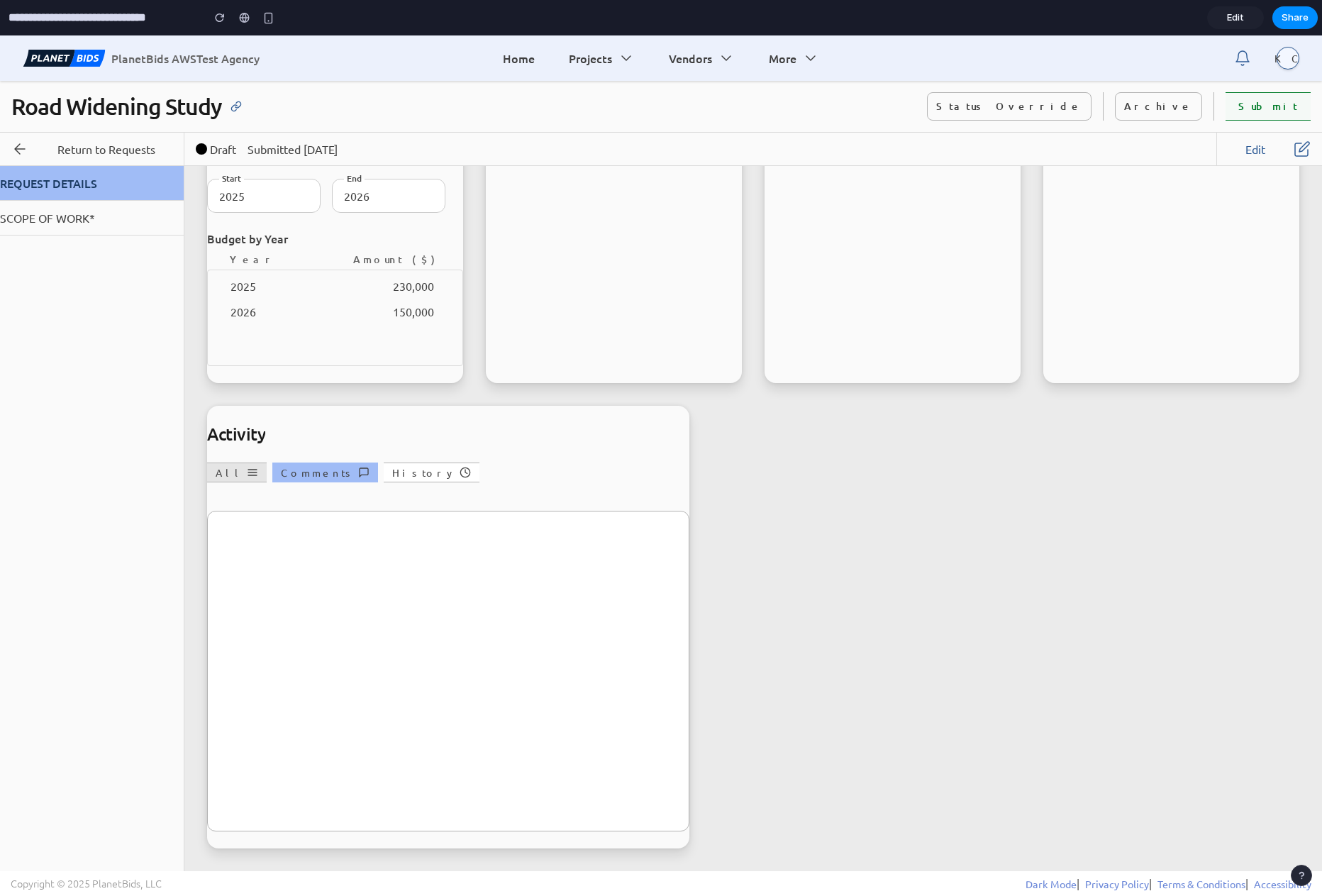
click at [226, 471] on button "All" at bounding box center [237, 472] width 60 height 20
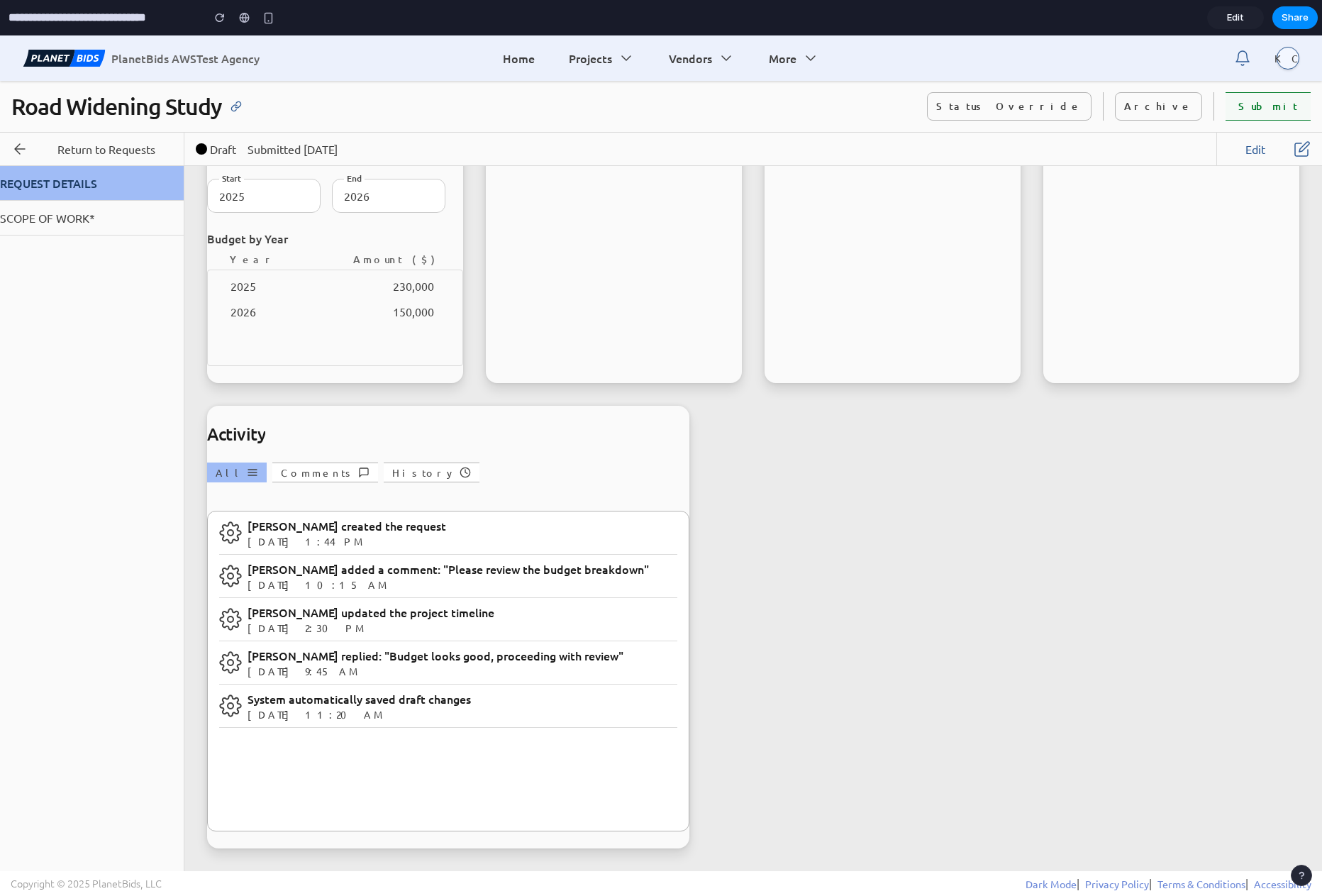
click at [392, 578] on span "[DATE] 10:15 AM" at bounding box center [448, 584] width 402 height 14
click at [298, 473] on button "Comments" at bounding box center [325, 472] width 106 height 20
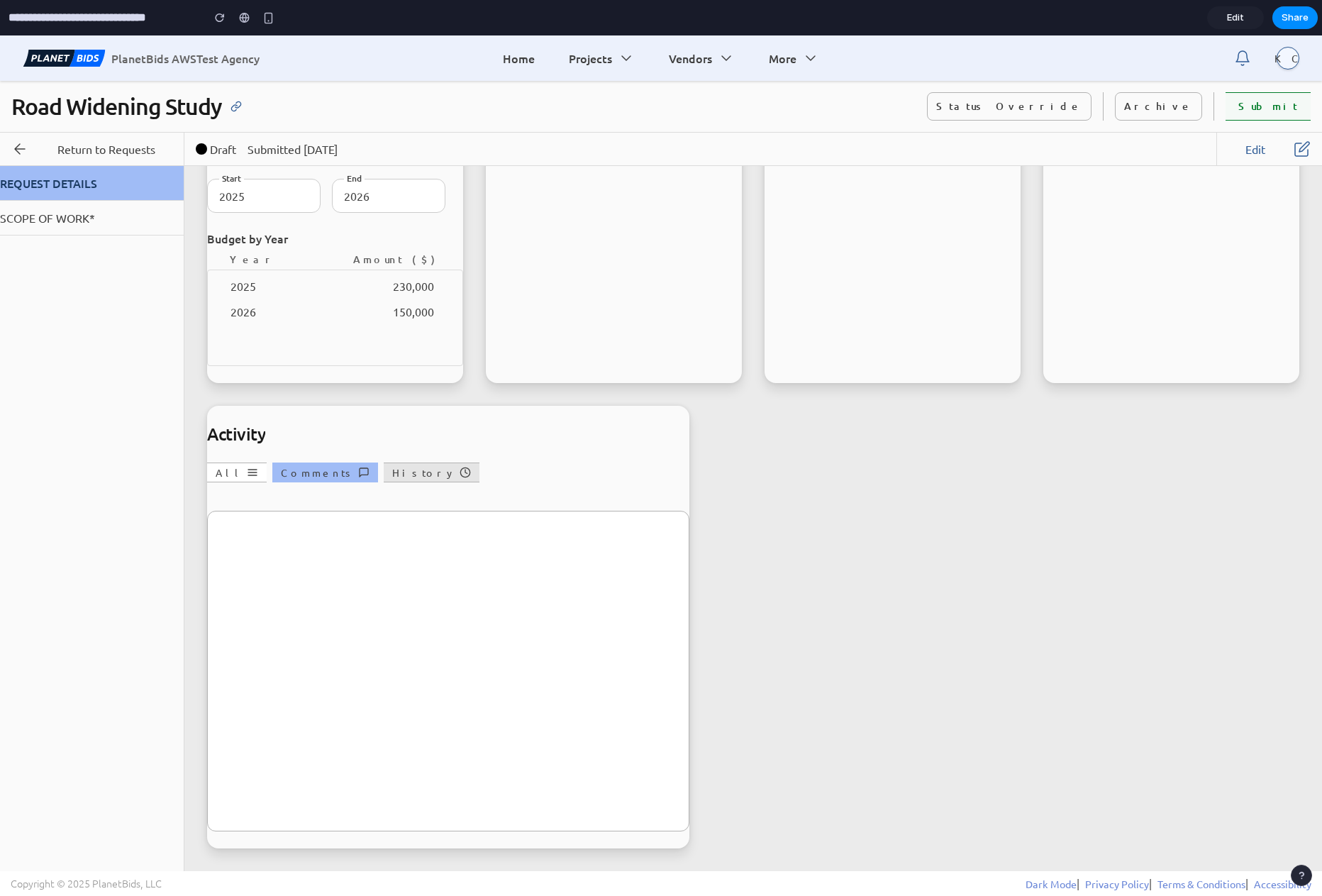
click at [384, 476] on button "History" at bounding box center [432, 472] width 96 height 20
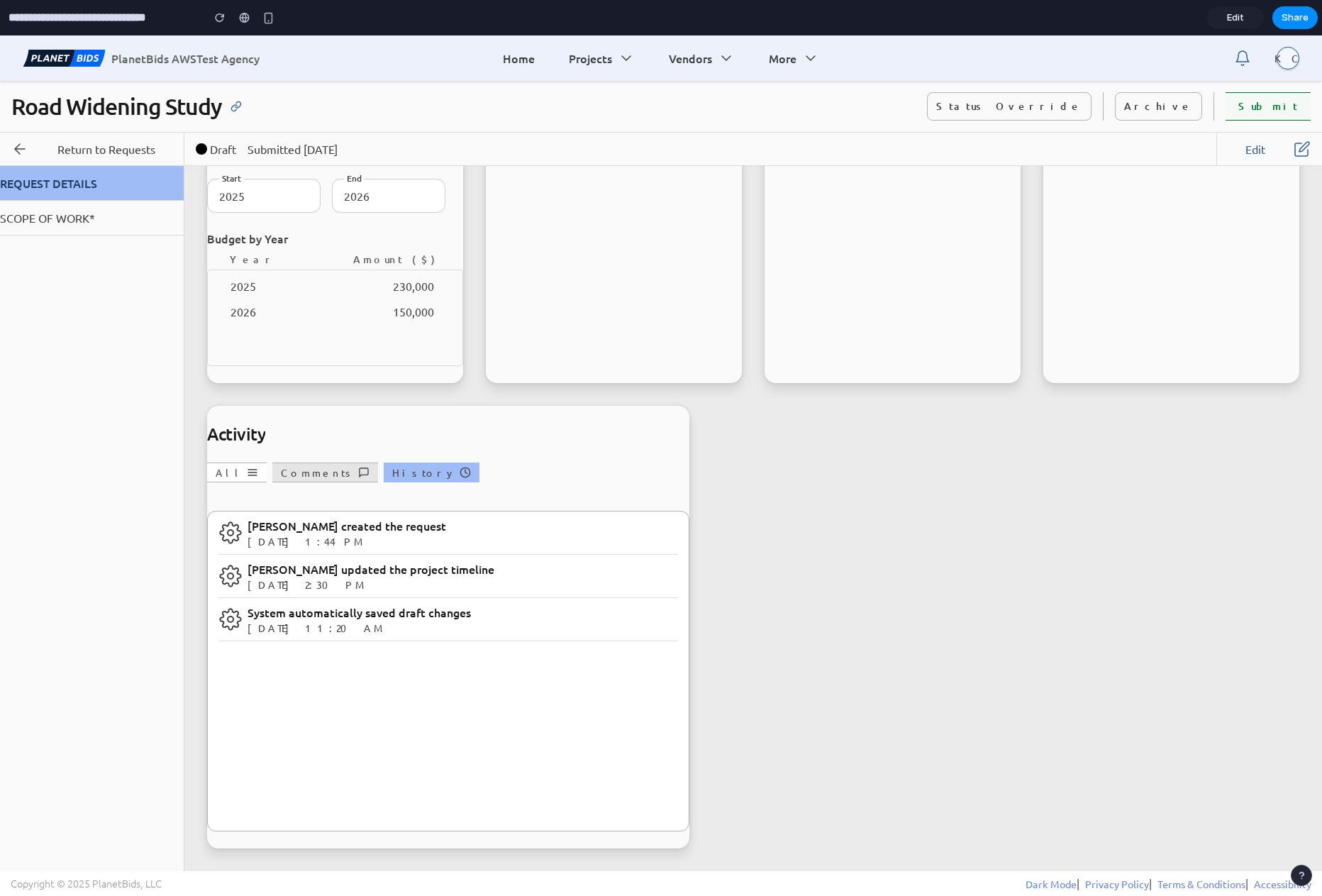
click at [284, 473] on button "Comments" at bounding box center [325, 472] width 106 height 20
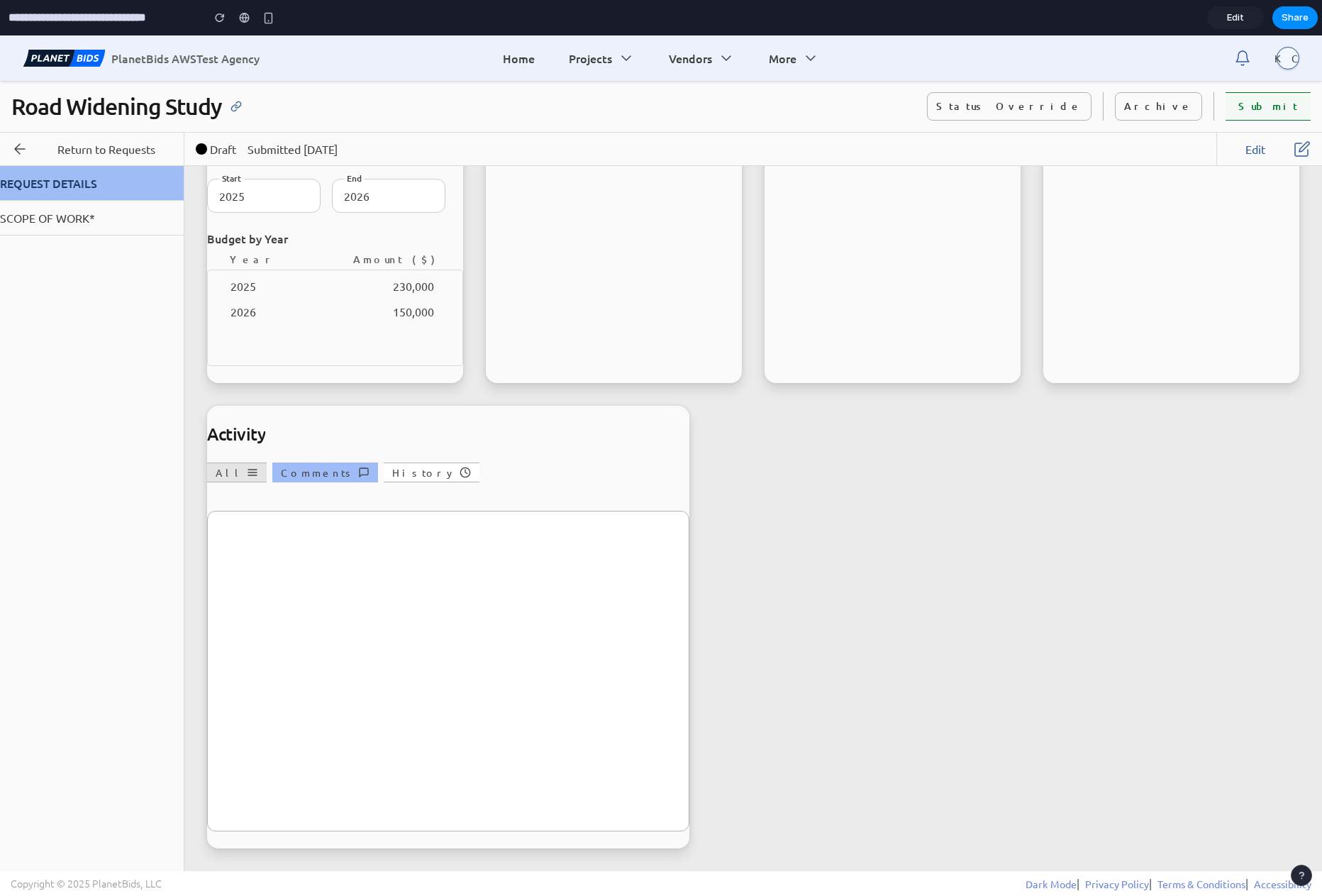
click at [247, 473] on icon "button" at bounding box center [253, 472] width 12 height 12
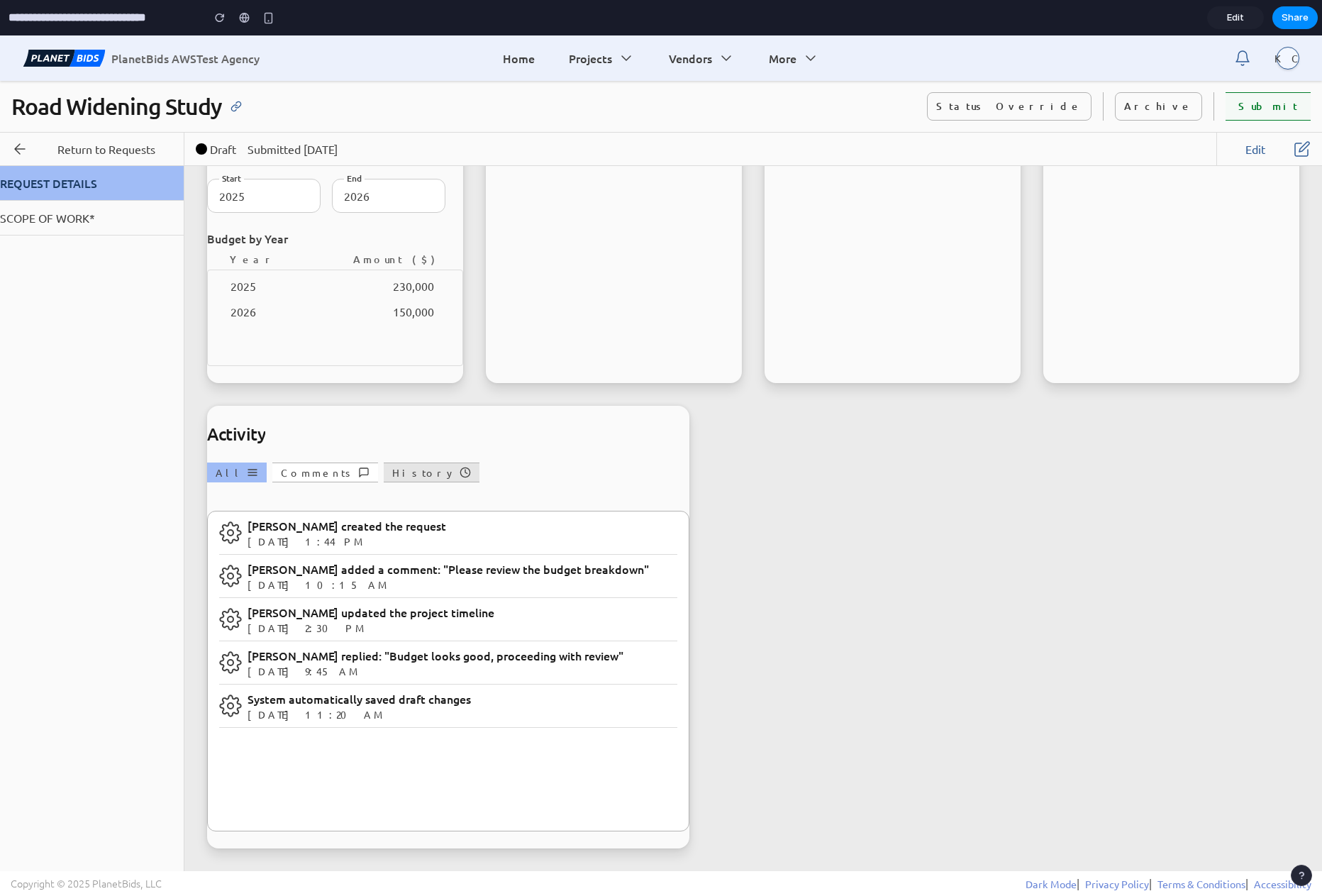
click at [384, 474] on button "History" at bounding box center [432, 472] width 96 height 20
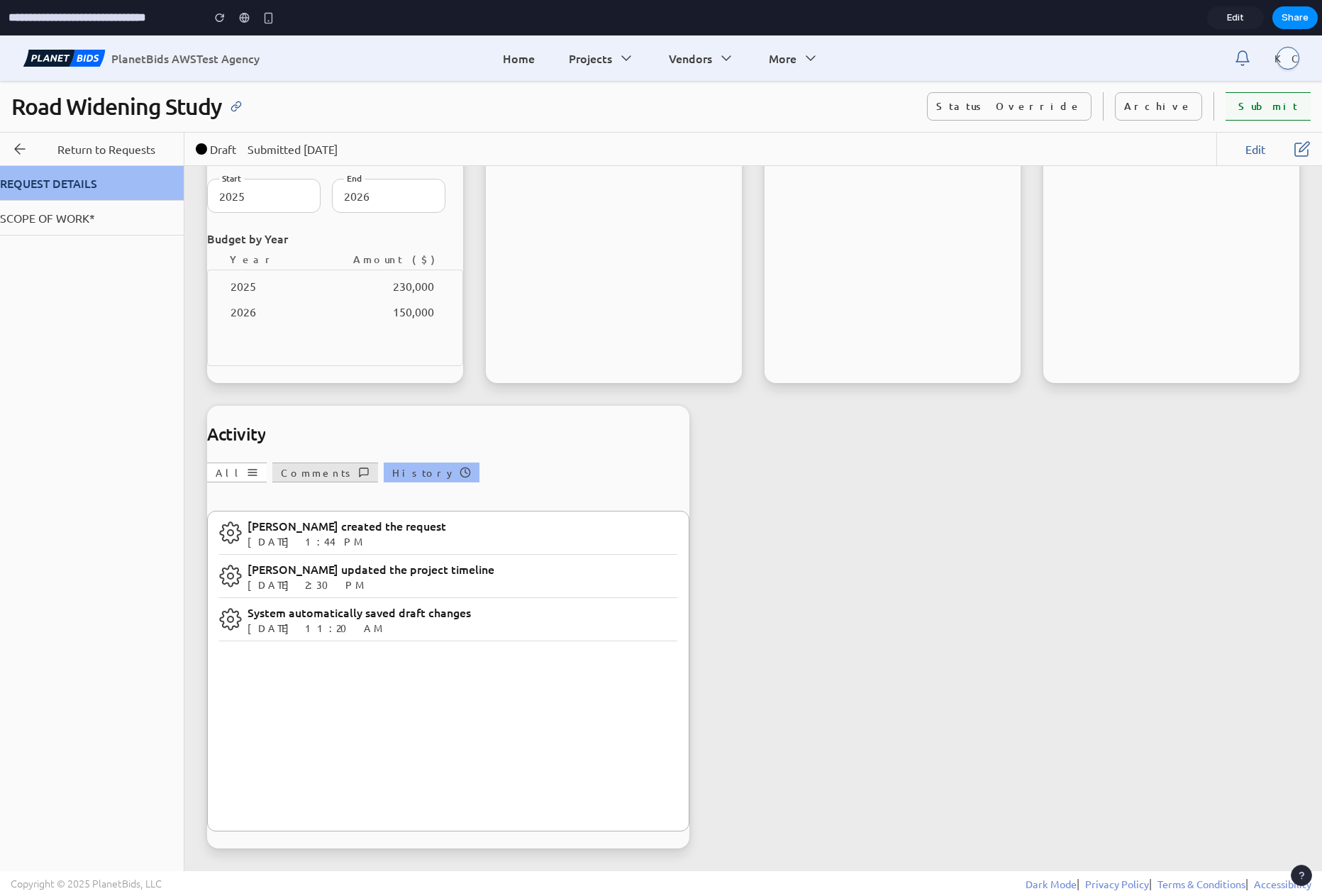
click at [296, 474] on button "Comments" at bounding box center [325, 472] width 106 height 20
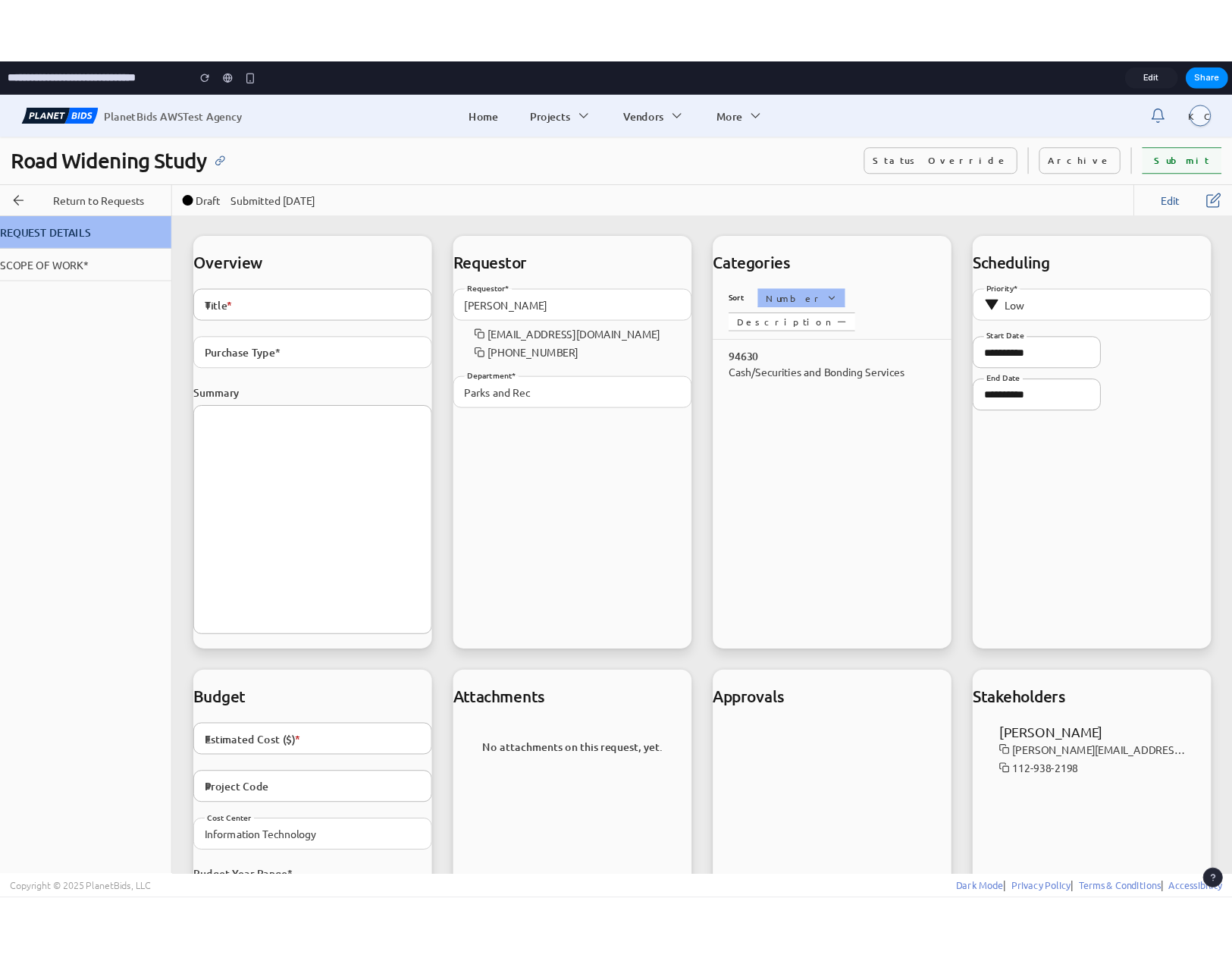
scroll to position [0, 0]
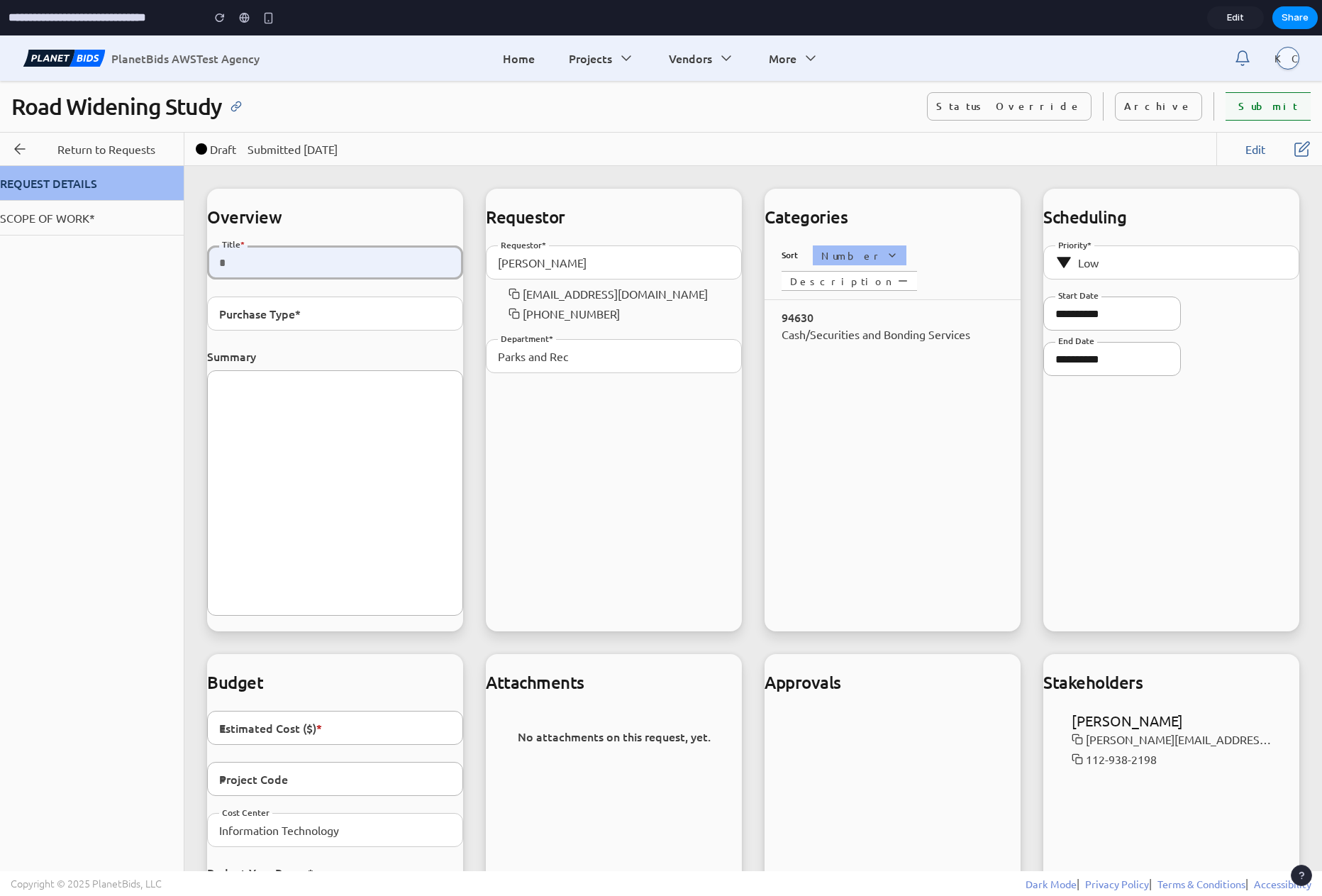
click at [308, 258] on input "Title *" at bounding box center [335, 262] width 254 height 32
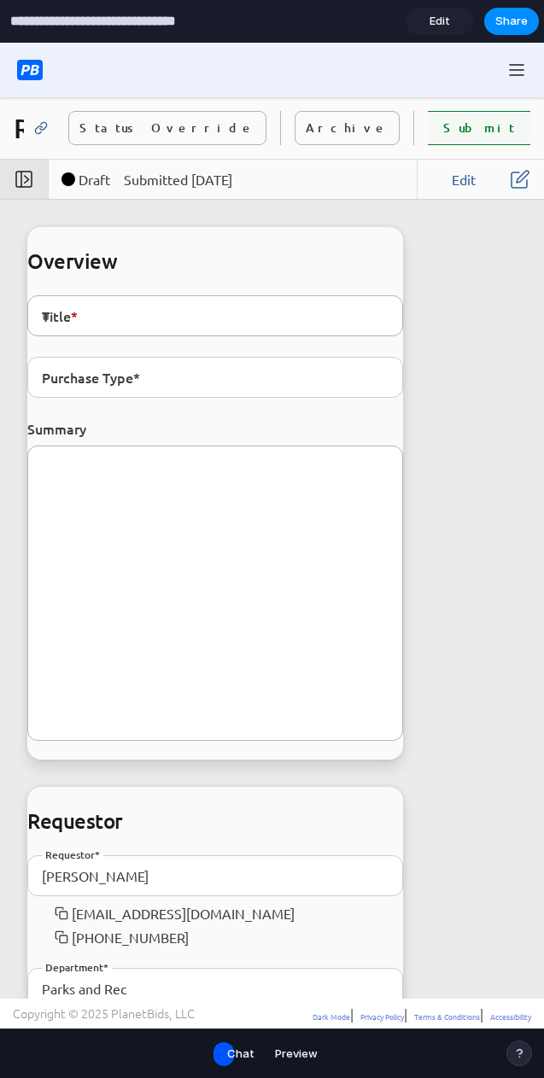
click at [25, 189] on icon "button" at bounding box center [24, 179] width 20 height 20
click at [26, 184] on icon "button" at bounding box center [24, 179] width 20 height 20
click at [26, 182] on icon "button" at bounding box center [23, 179] width 15 height 15
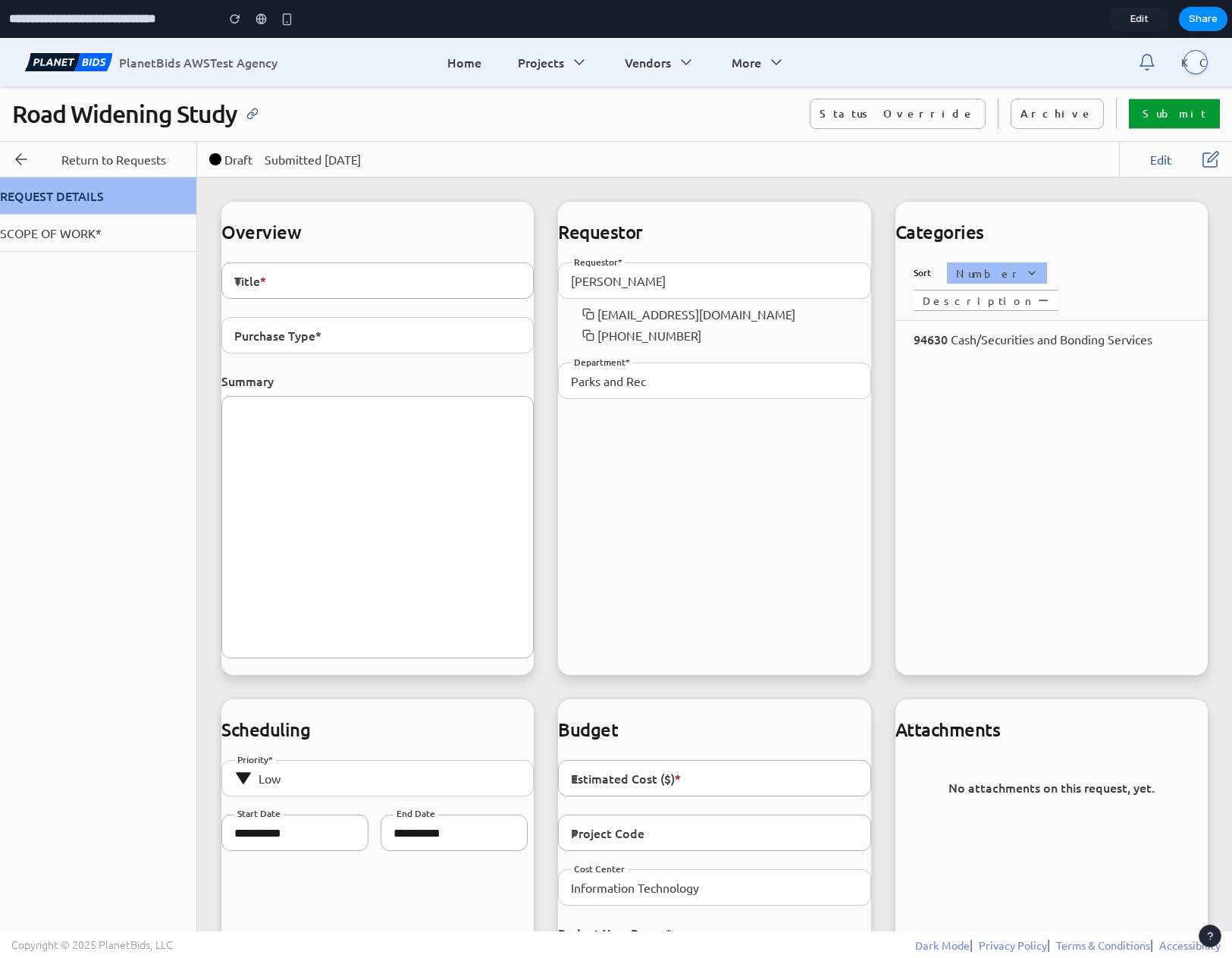
click at [1151, 116] on button "Submit" at bounding box center [1174, 114] width 91 height 30
